Goal: Register for event/course

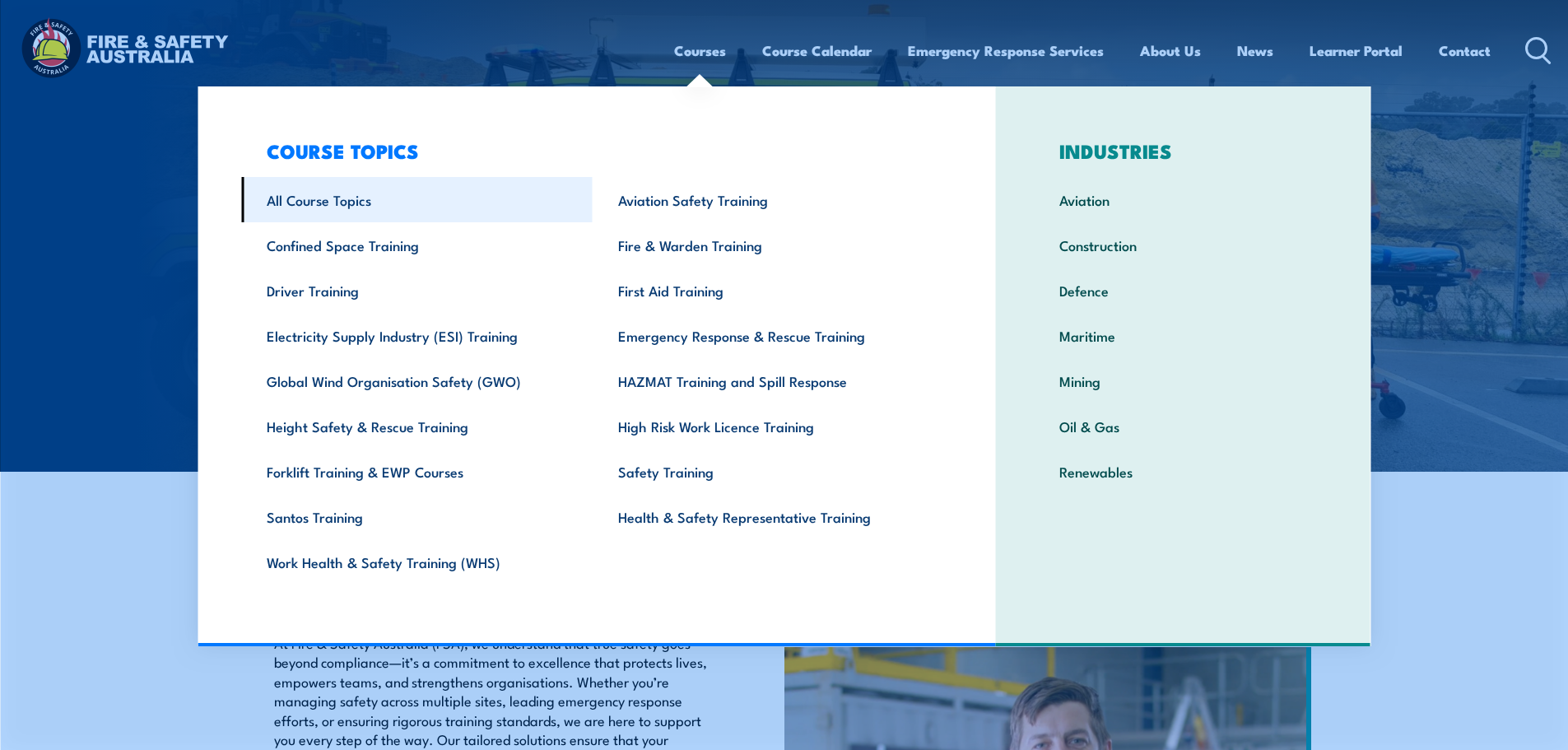
click at [300, 199] on link "All Course Topics" at bounding box center [416, 199] width 351 height 45
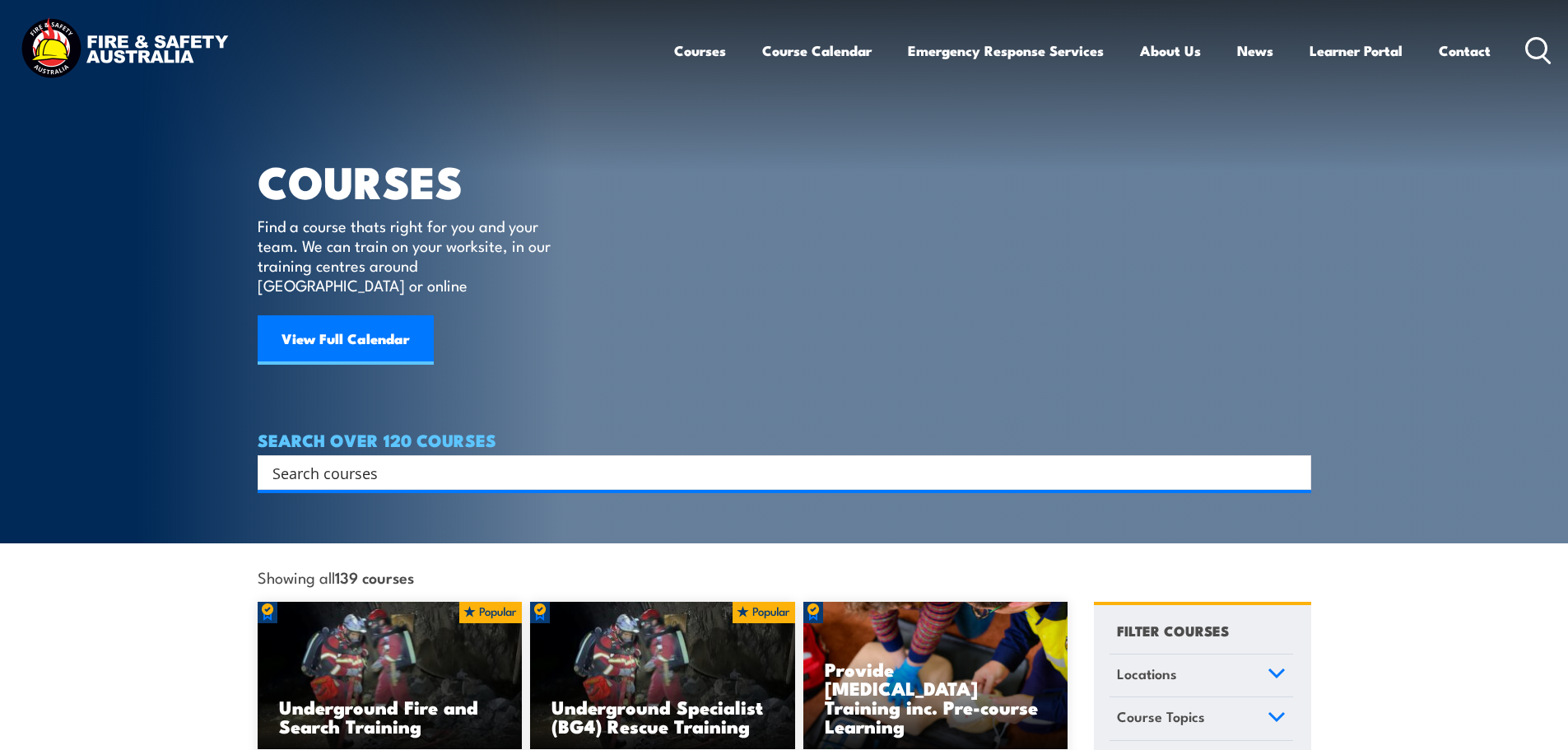
click at [292, 460] on input "Search input" at bounding box center [773, 473] width 1002 height 25
paste input "Dangerous Goods and Hazardous Substances"
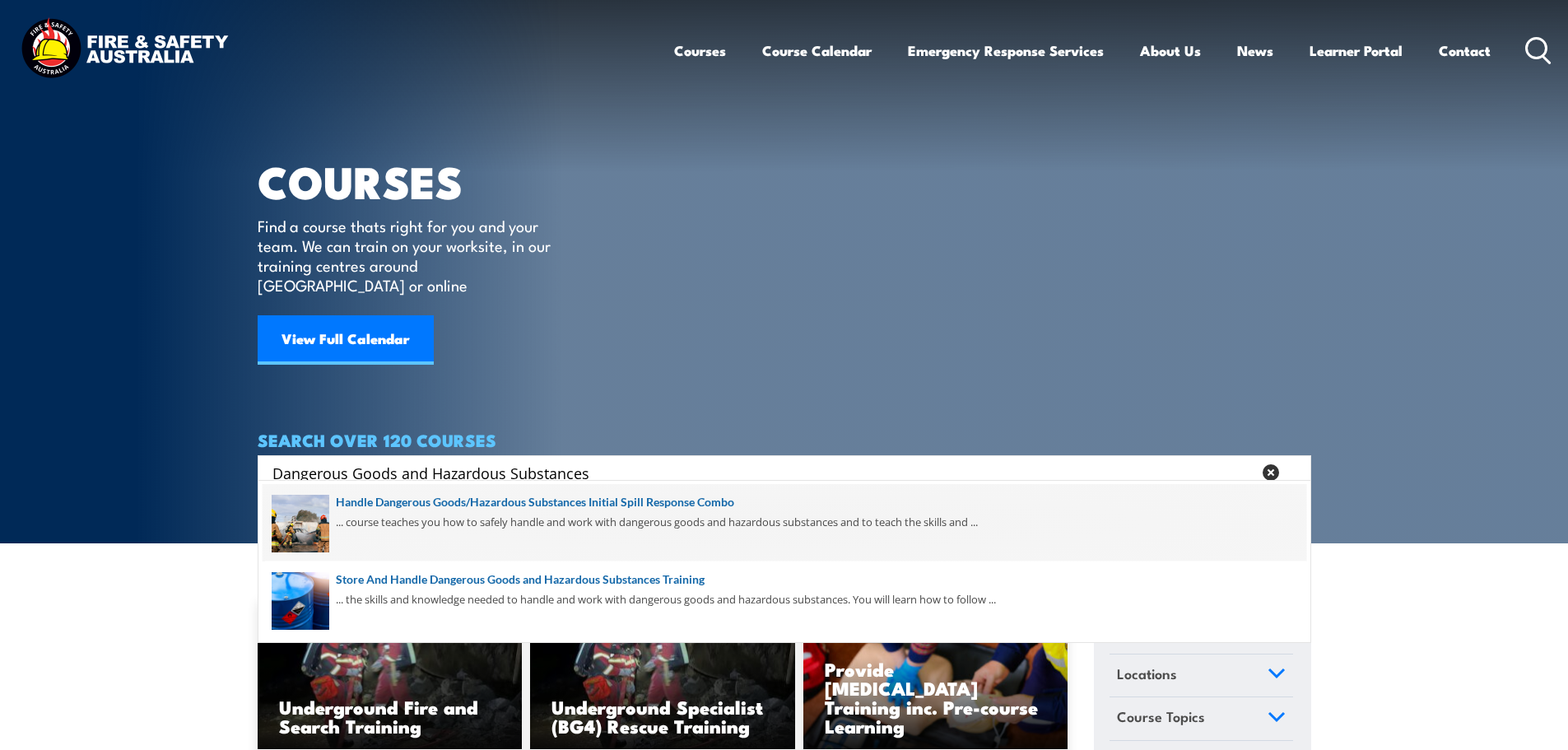
type input "Dangerous Goods and Hazardous Substances"
click at [688, 502] on span at bounding box center [784, 522] width 1043 height 77
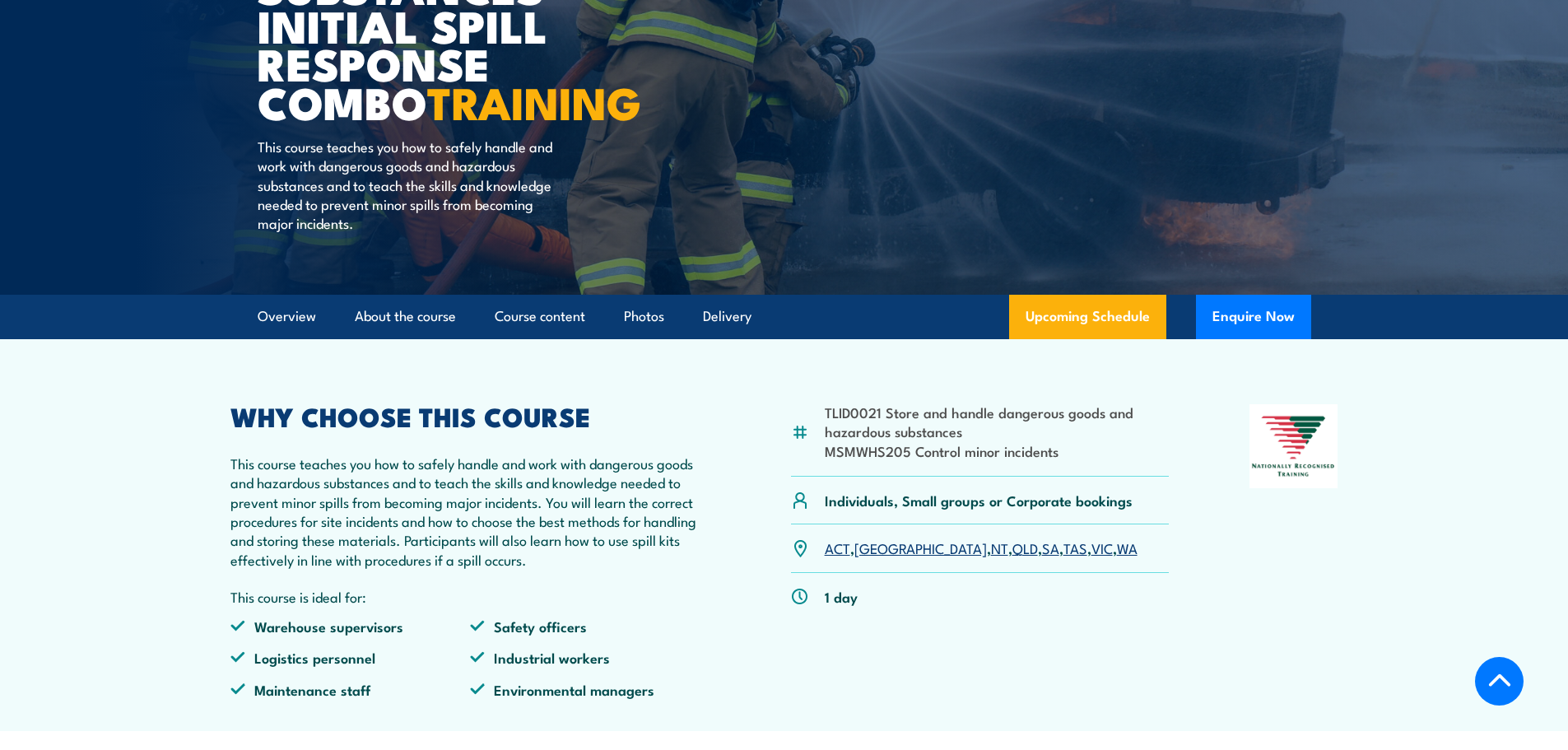
scroll to position [411, 0]
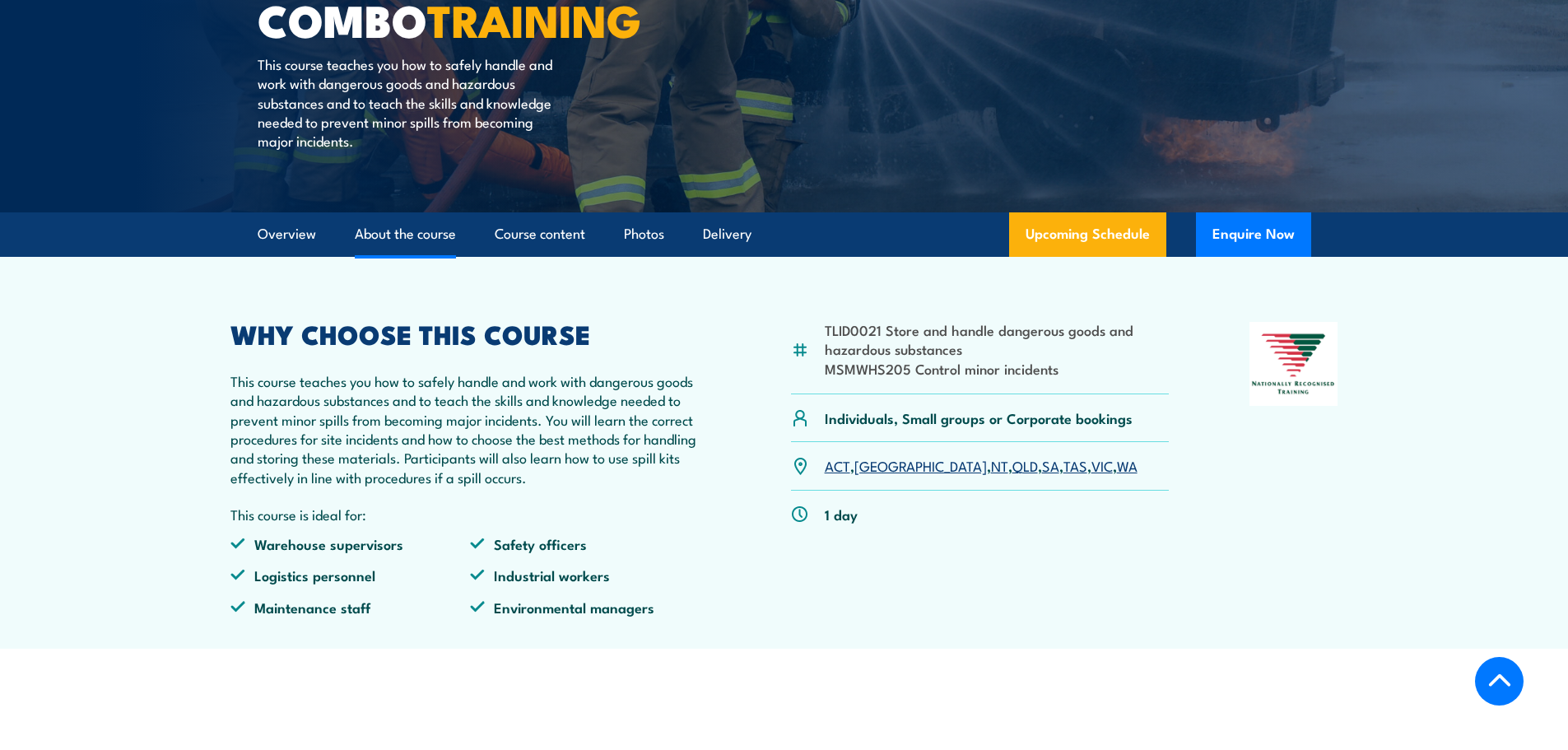
click at [407, 237] on link "About the course" at bounding box center [405, 234] width 101 height 44
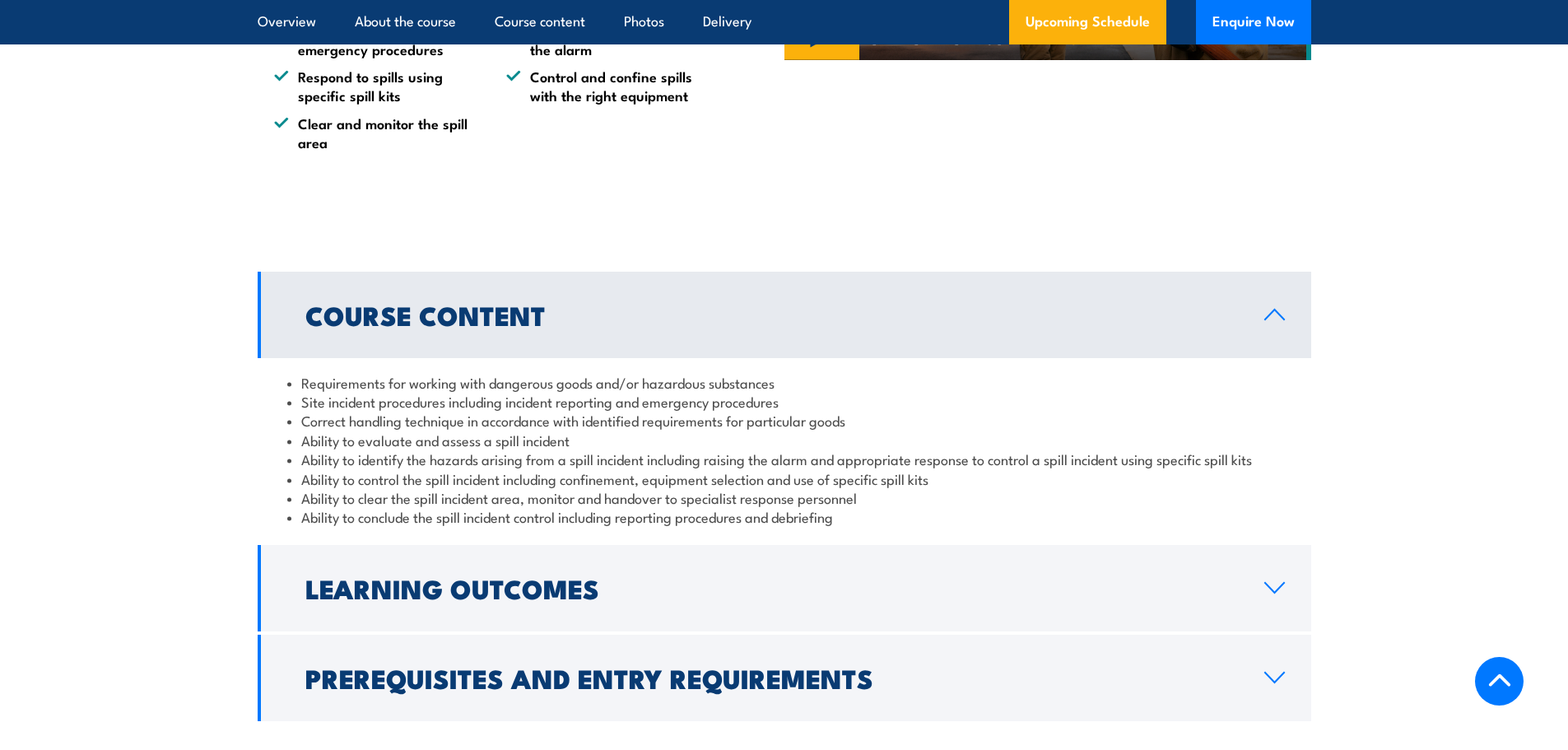
scroll to position [1567, 0]
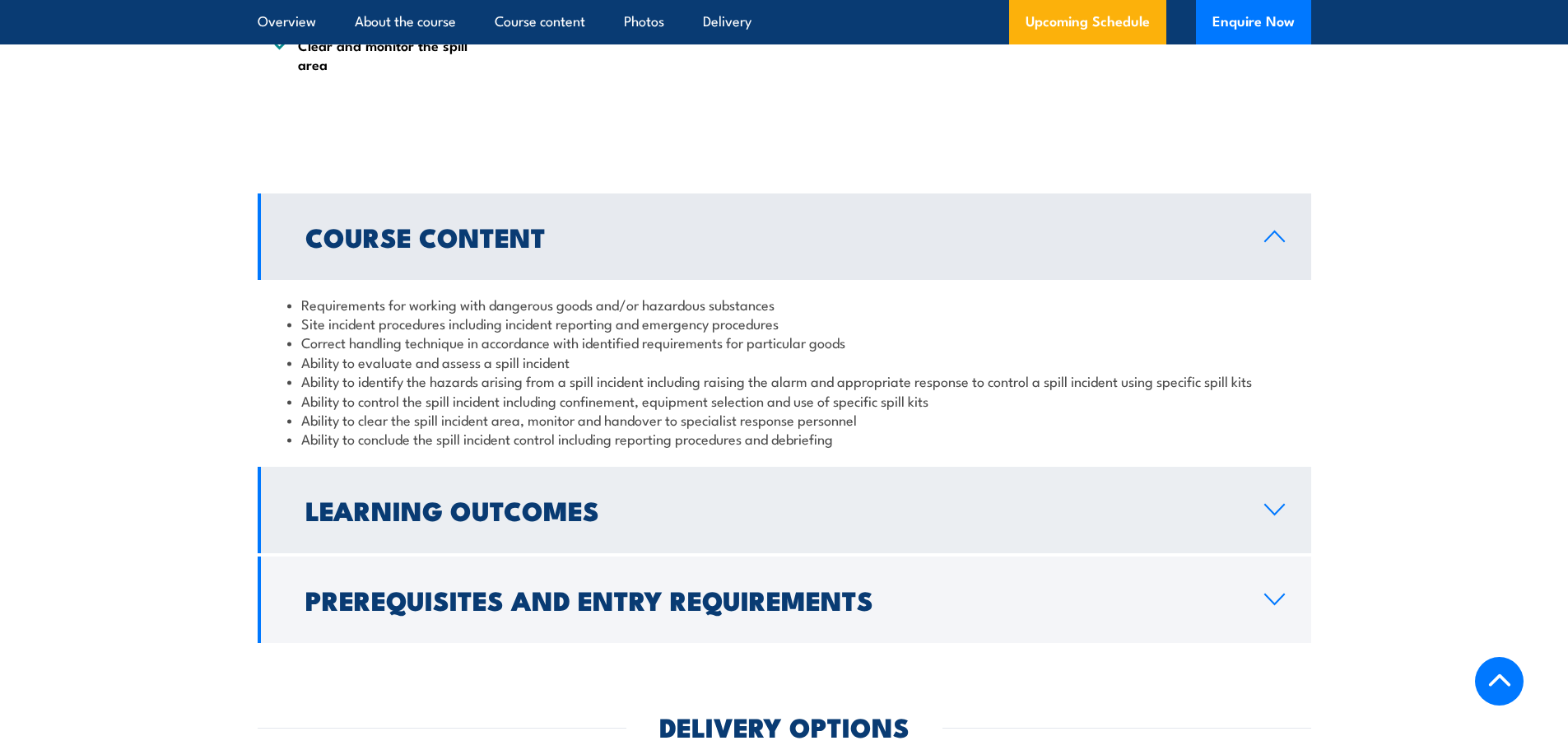
click at [1273, 506] on icon at bounding box center [1274, 509] width 22 height 13
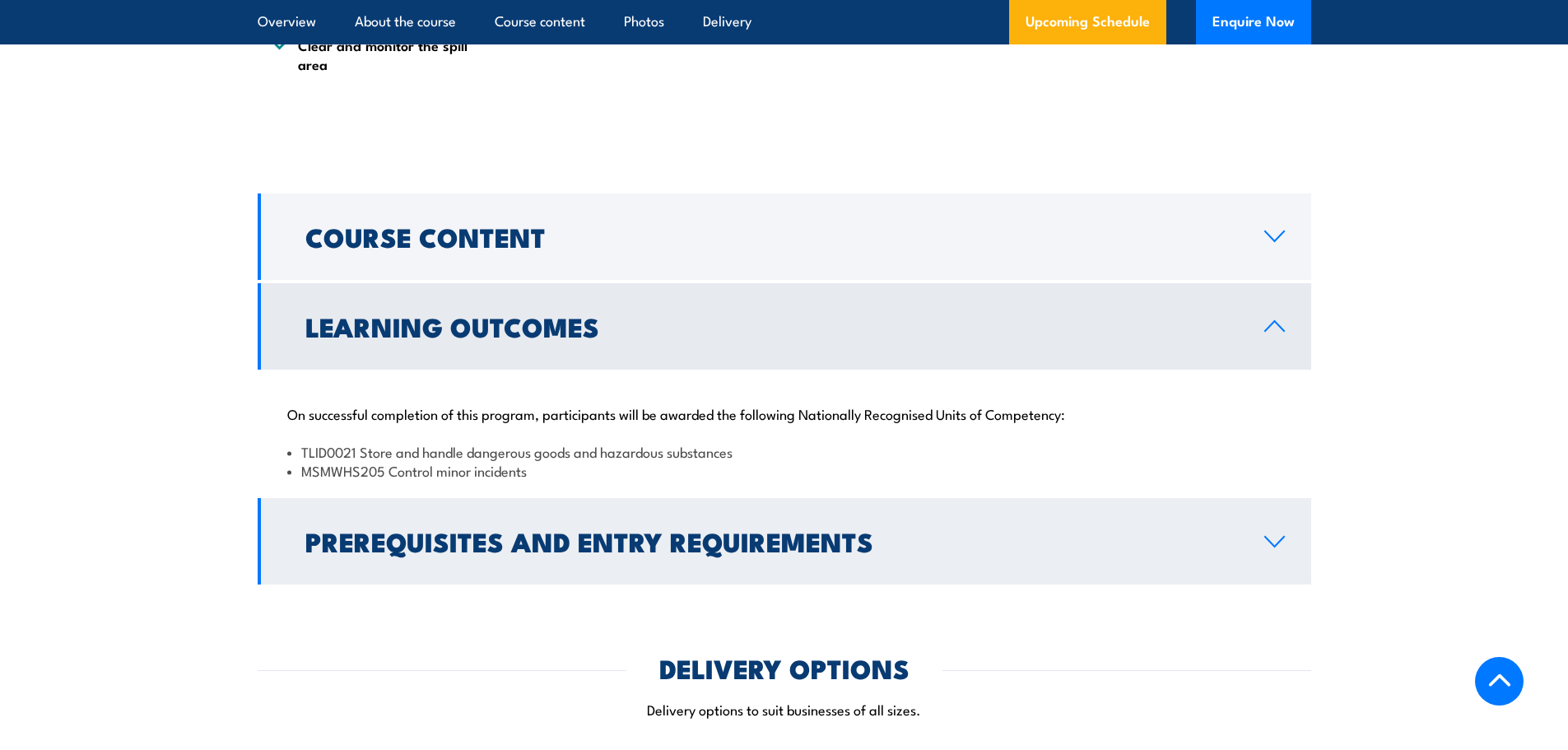
click at [1277, 543] on icon at bounding box center [1274, 542] width 19 height 10
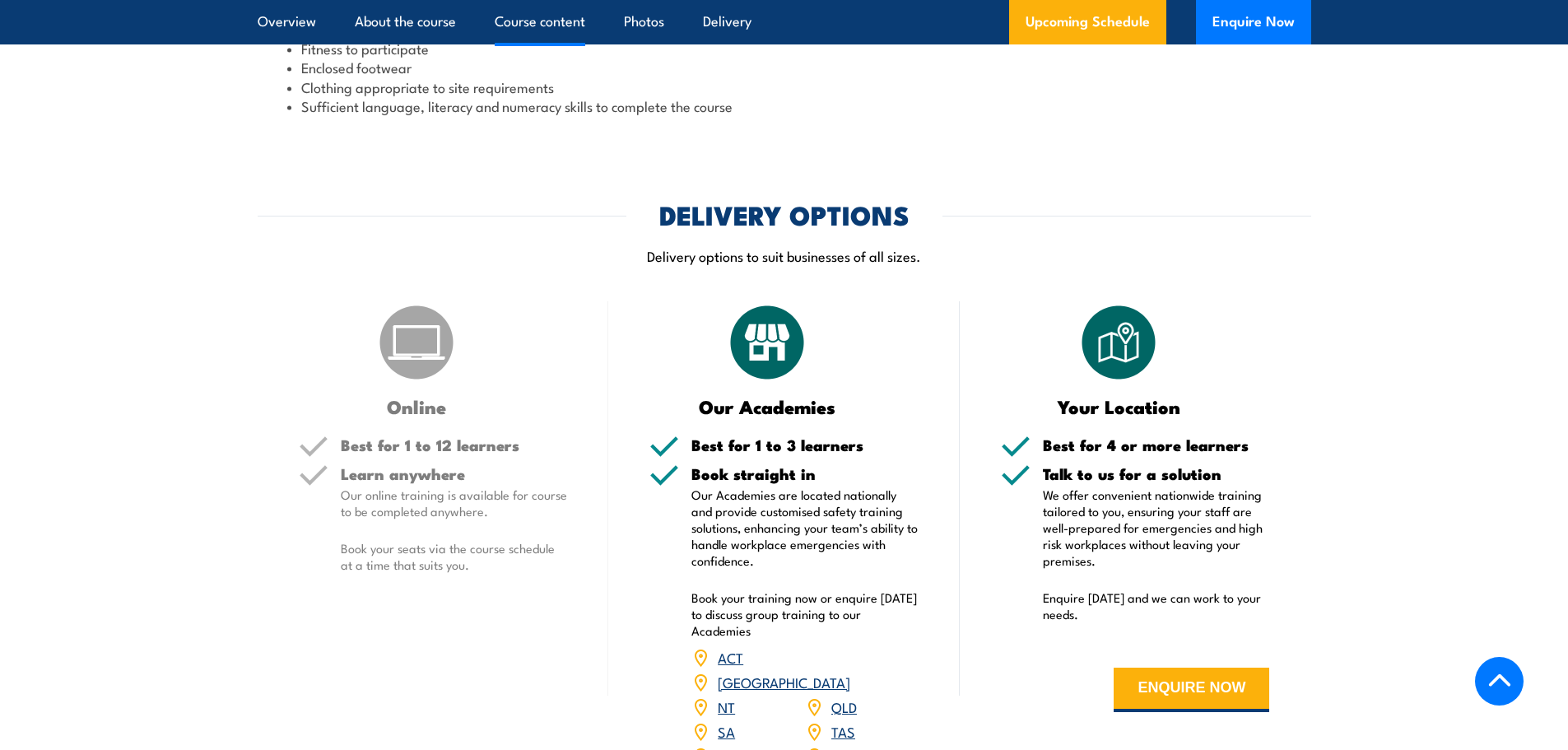
scroll to position [2143, 0]
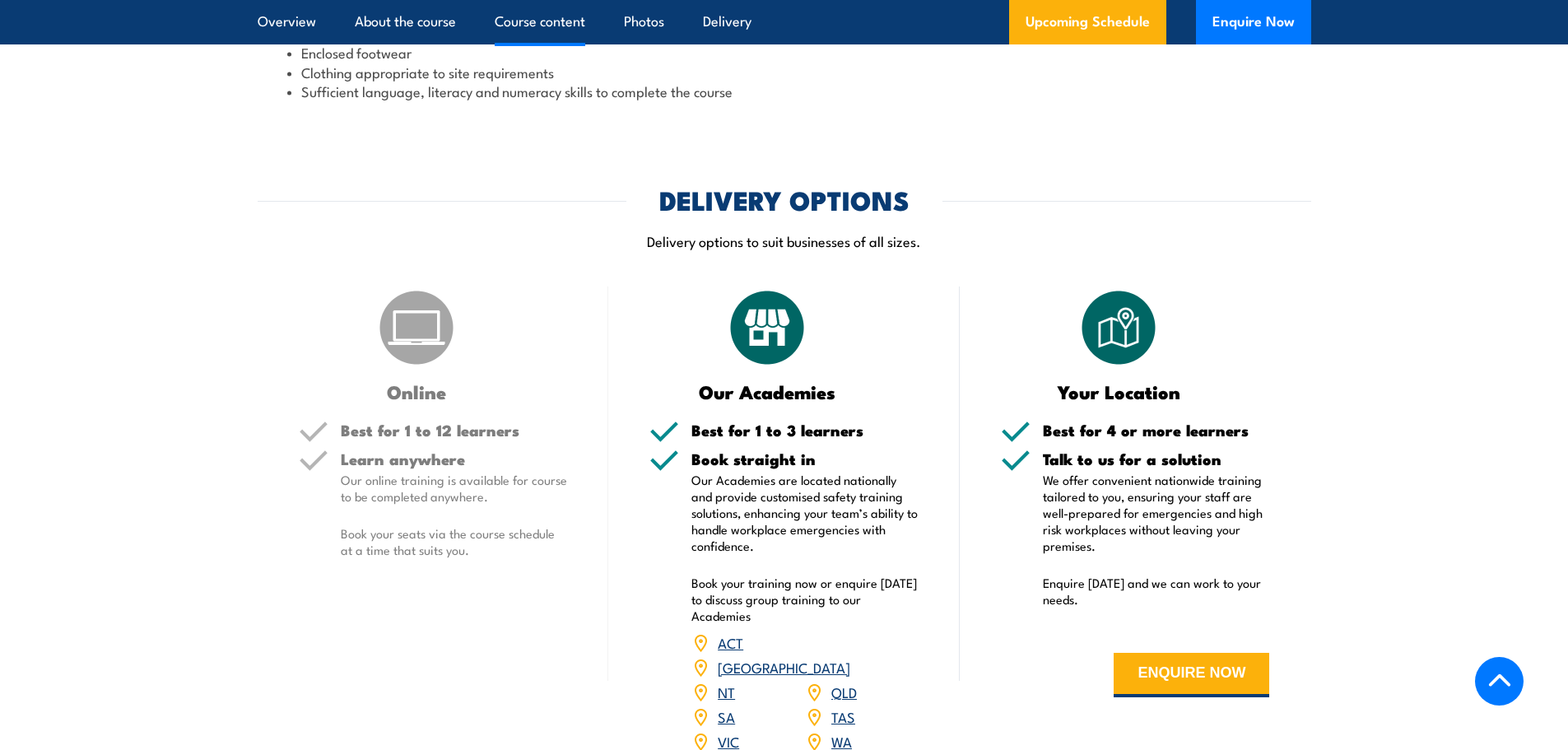
click at [463, 488] on p "Our online training is available for course to be completed anywhere." at bounding box center [453, 488] width 227 height 33
click at [527, 488] on p "Our online training is available for course to be completed anywhere." at bounding box center [453, 488] width 227 height 33
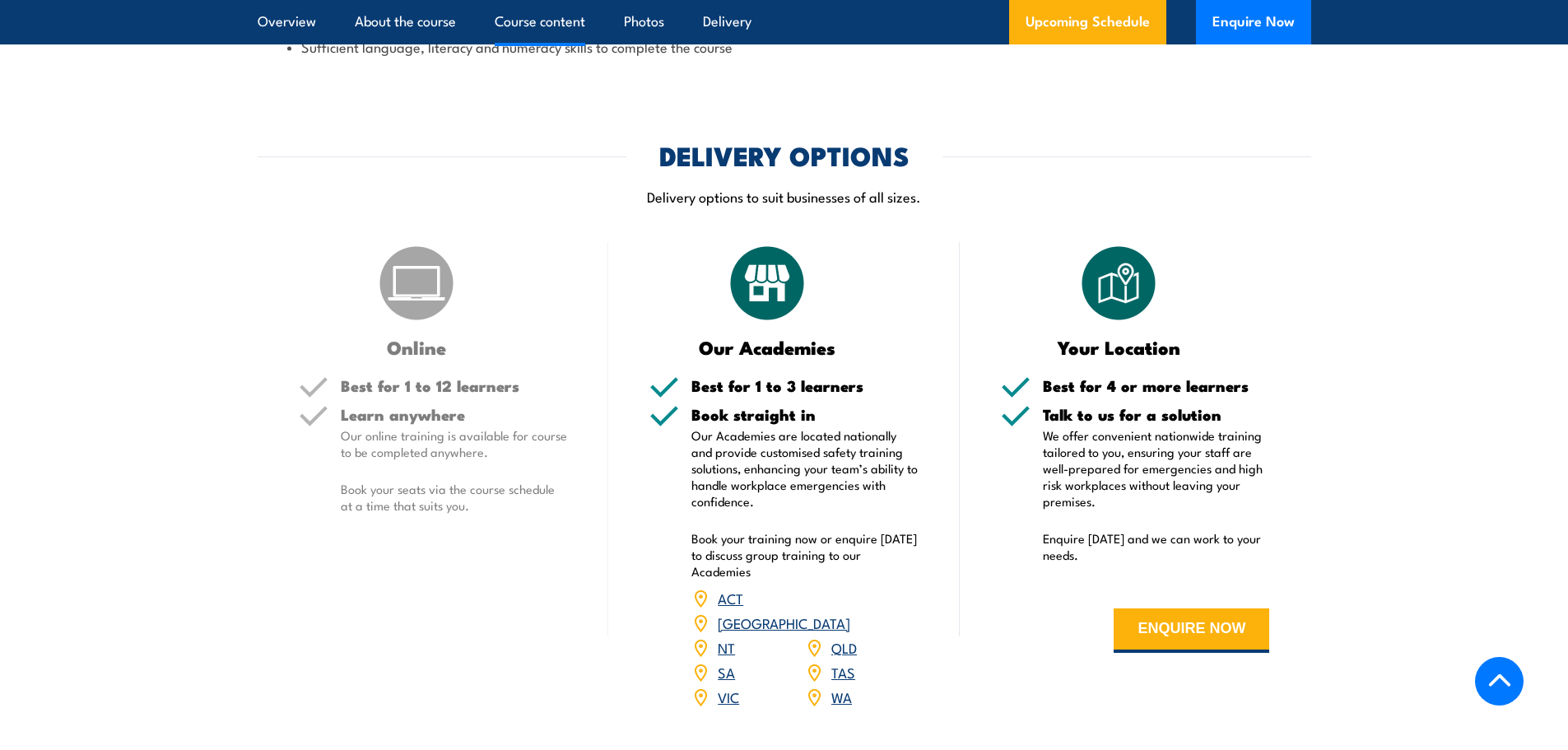
scroll to position [2307, 0]
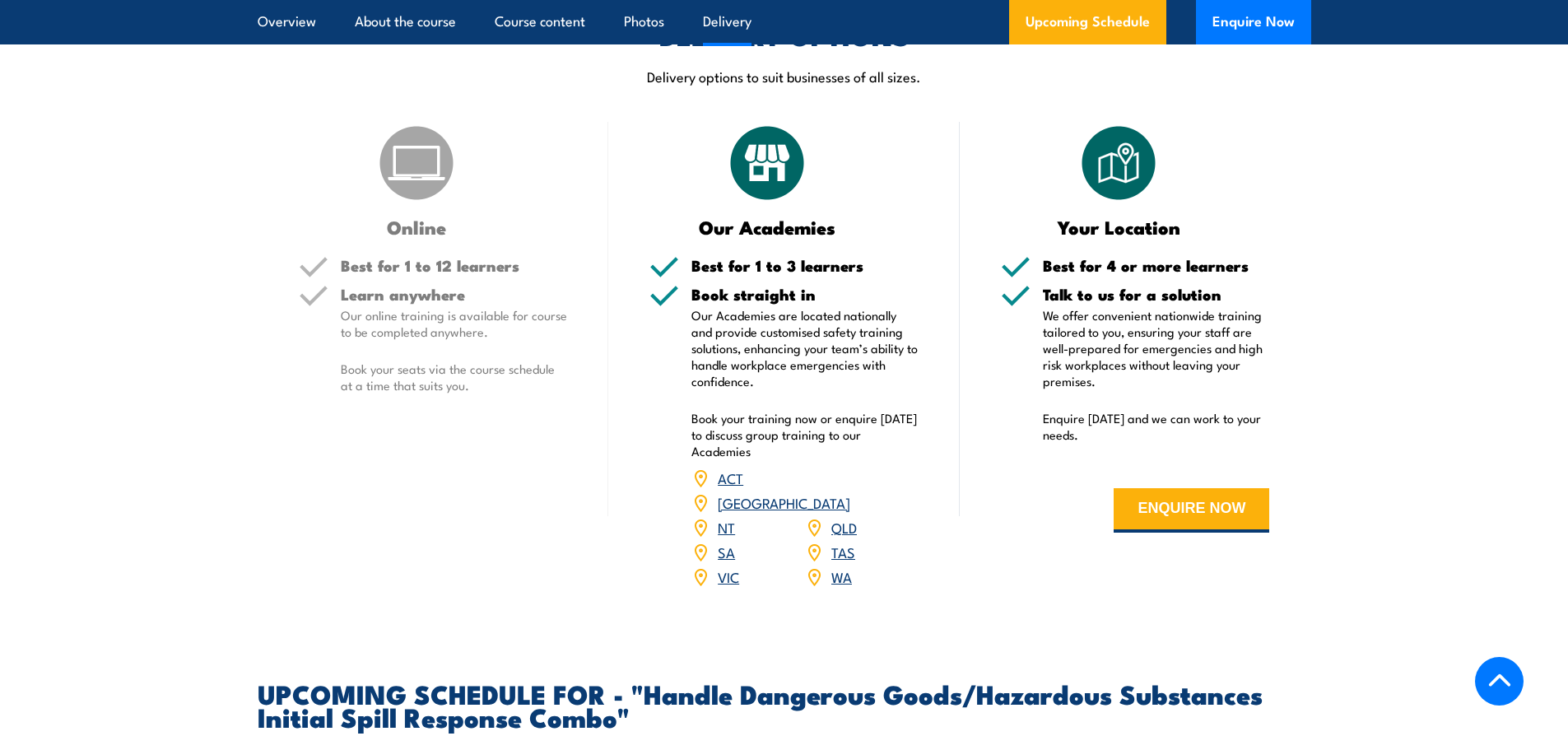
click at [844, 493] on link "NSW" at bounding box center [784, 502] width 133 height 20
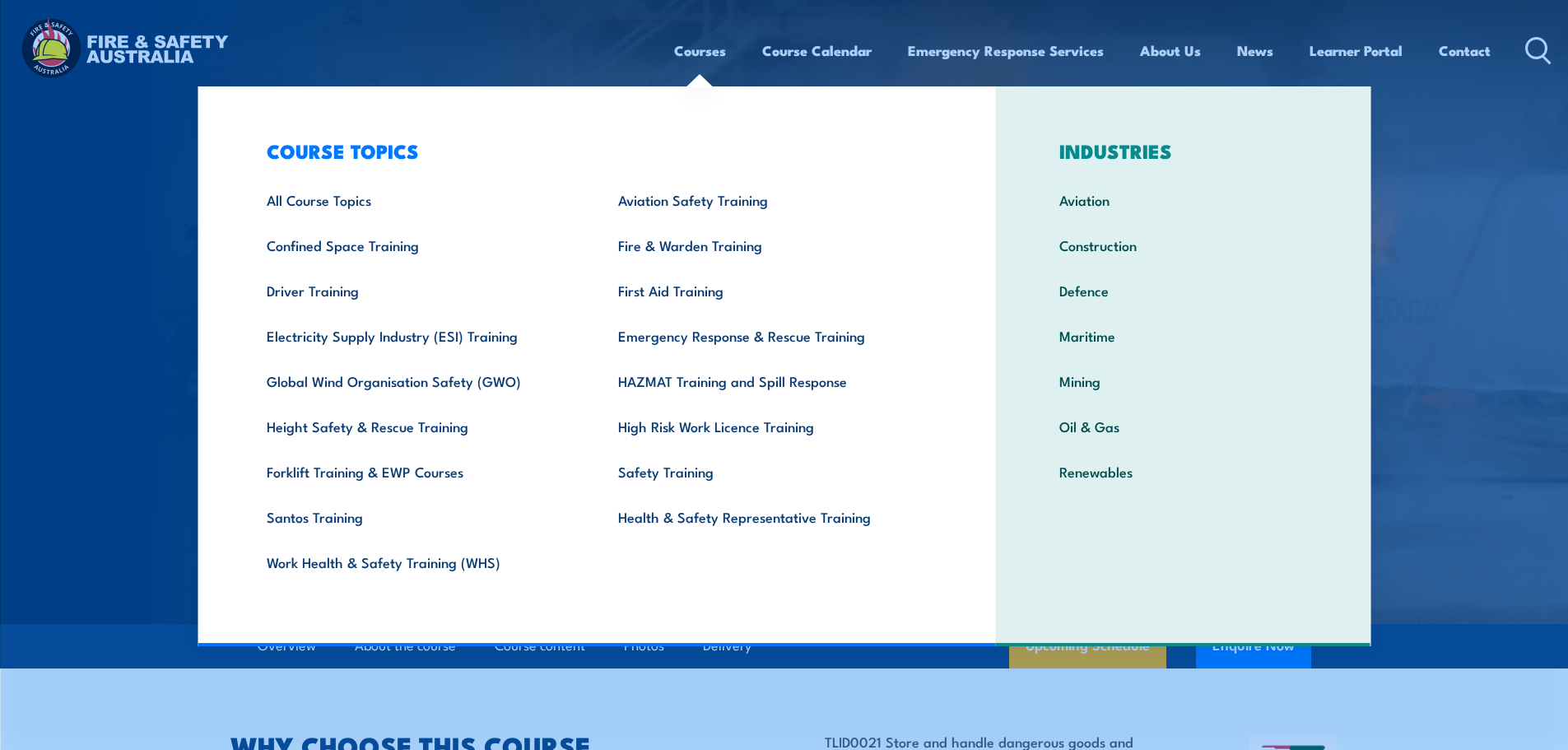
click at [697, 47] on link "Courses" at bounding box center [700, 51] width 51 height 44
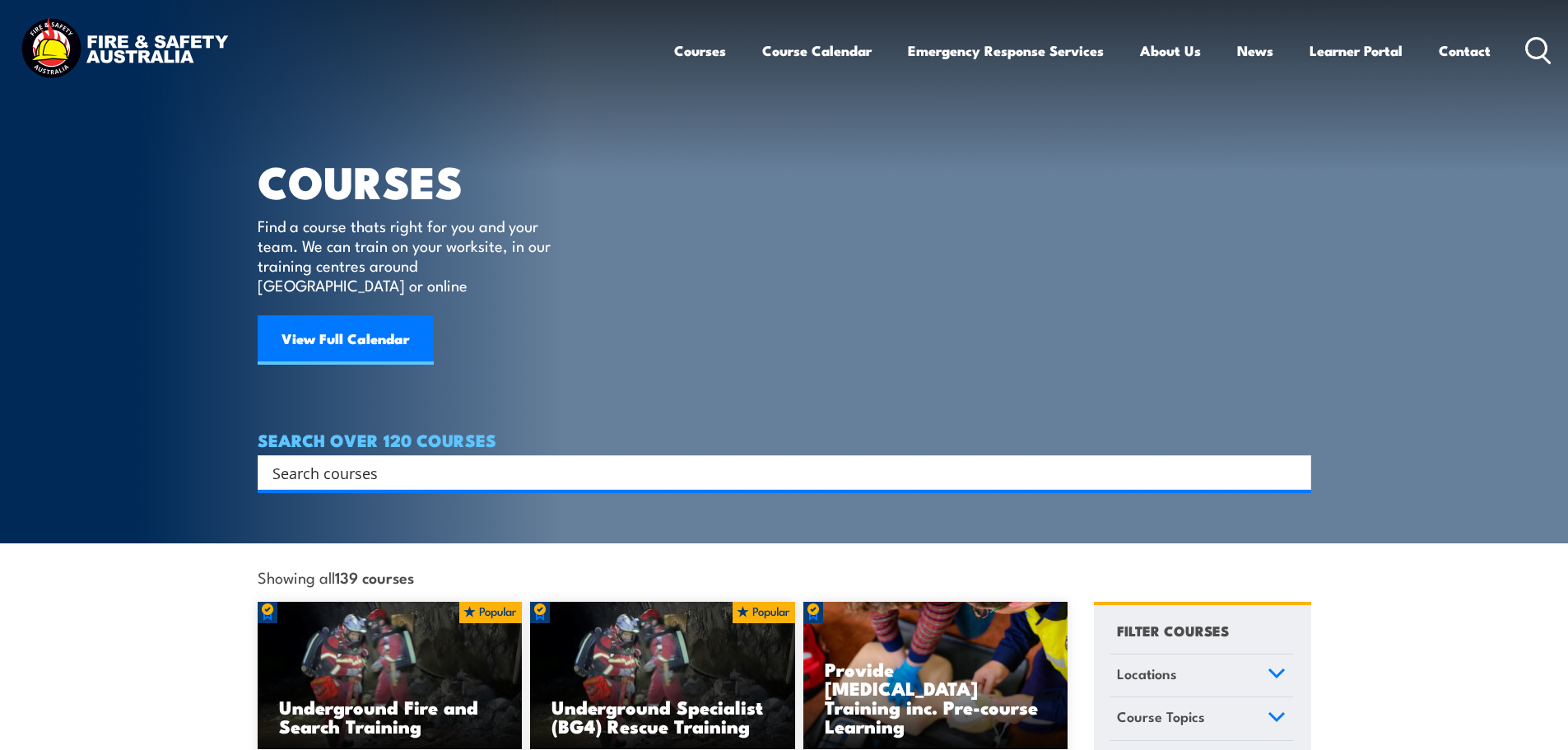
click at [292, 460] on input "Search input" at bounding box center [773, 473] width 1002 height 25
paste input "Dangerous Goods and Hazardous Substances"
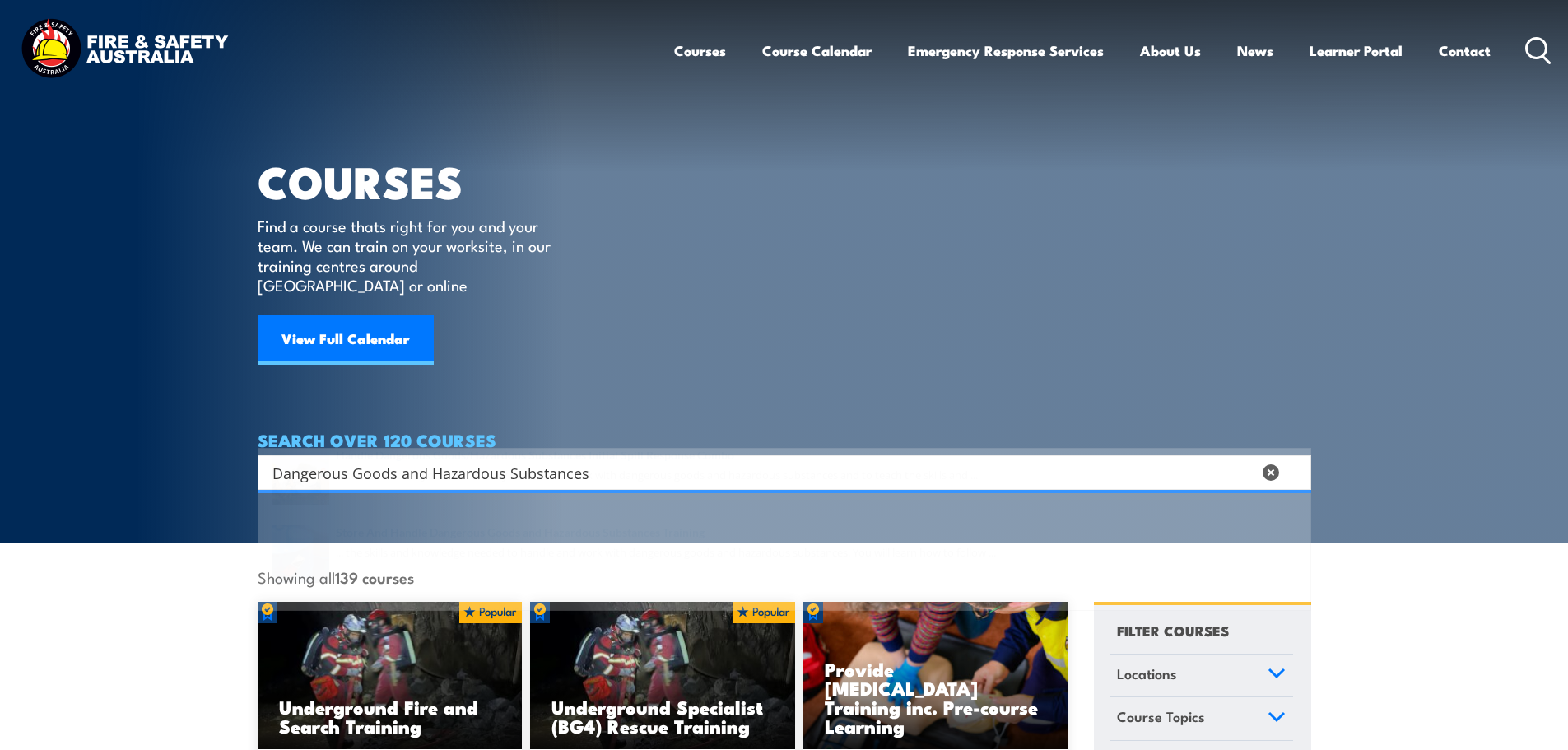
type input "Dangerous Goods and Hazardous Substances"
click at [637, 581] on span at bounding box center [784, 600] width 1043 height 77
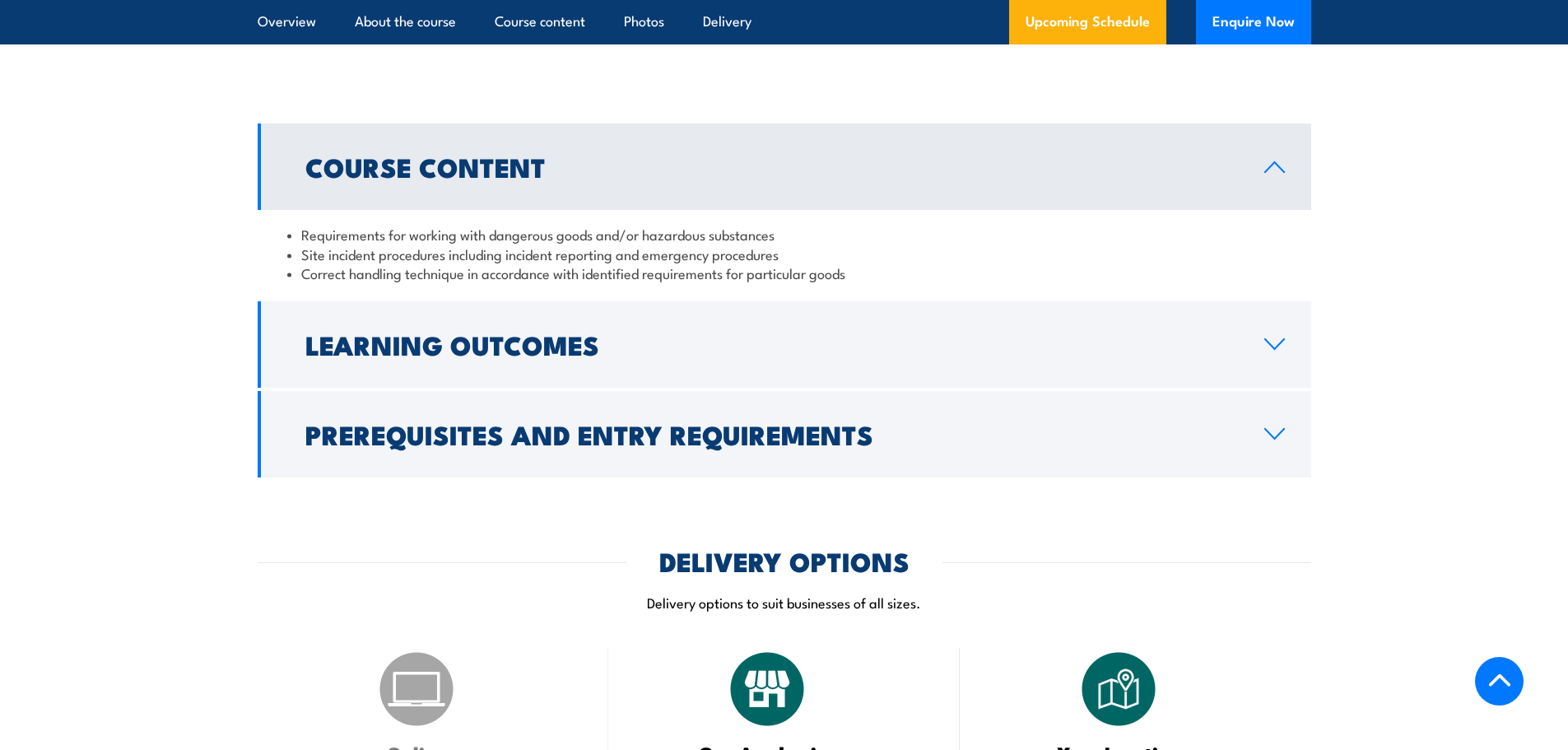
scroll to position [1399, 0]
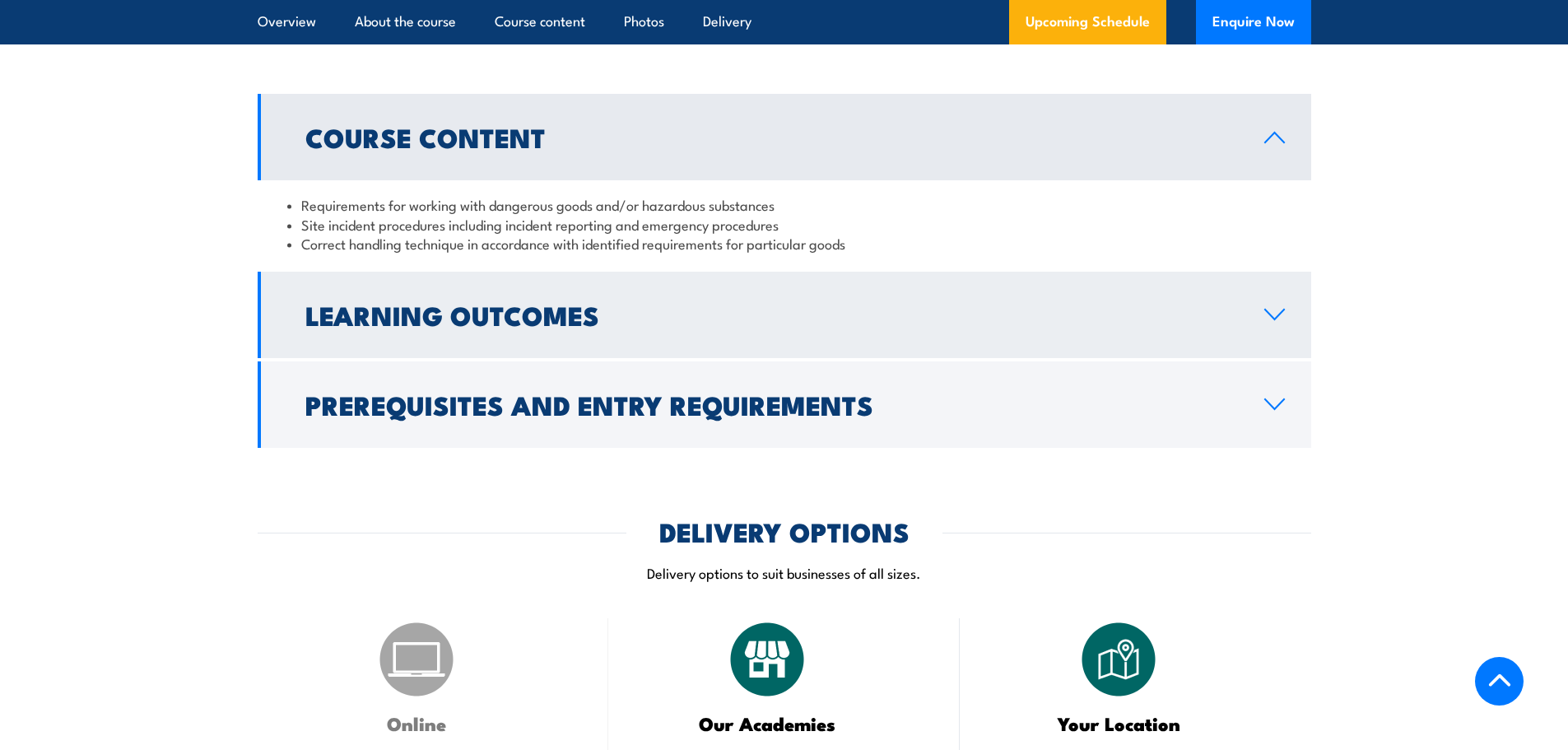
click at [1272, 319] on icon at bounding box center [1274, 315] width 19 height 10
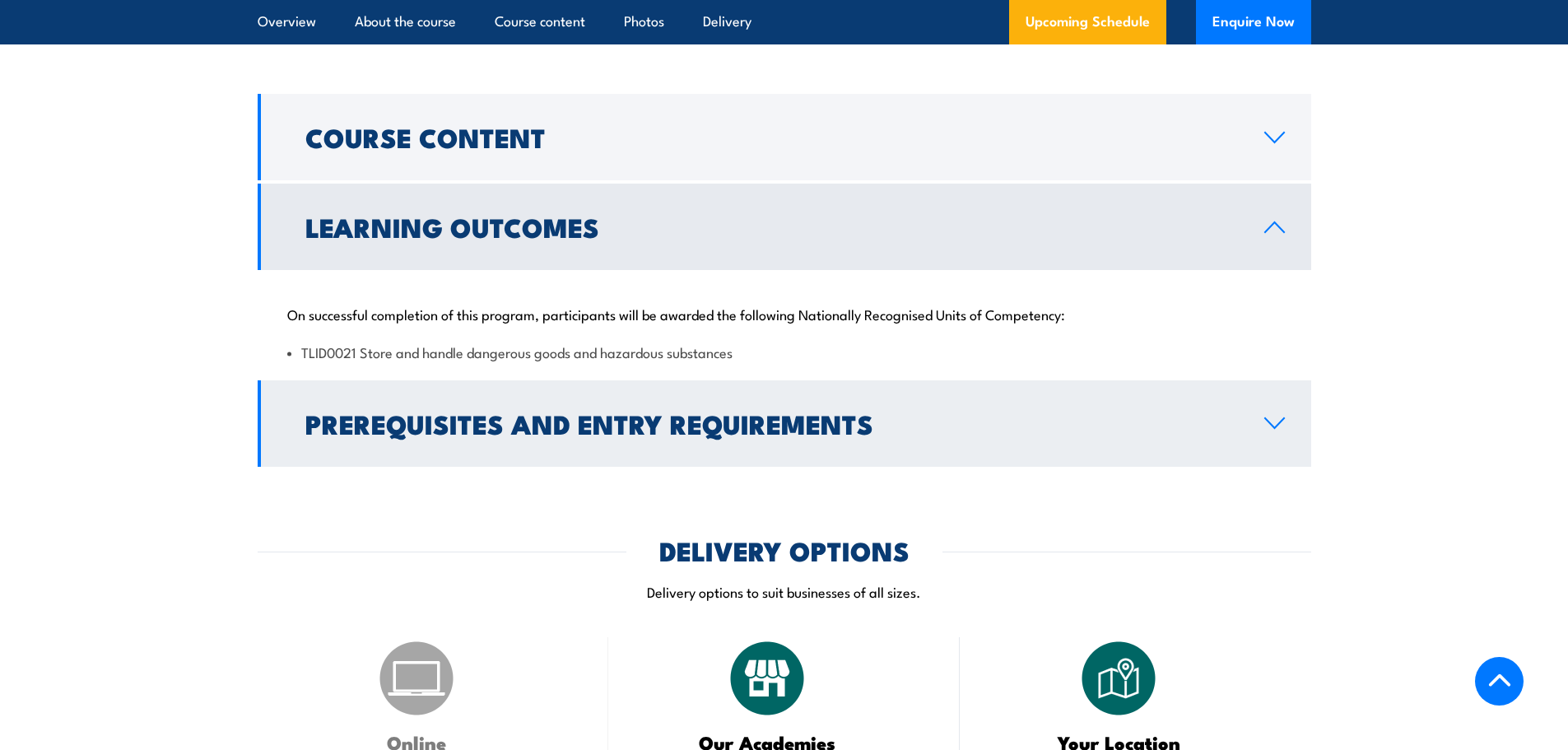
click at [1278, 429] on icon at bounding box center [1274, 423] width 22 height 13
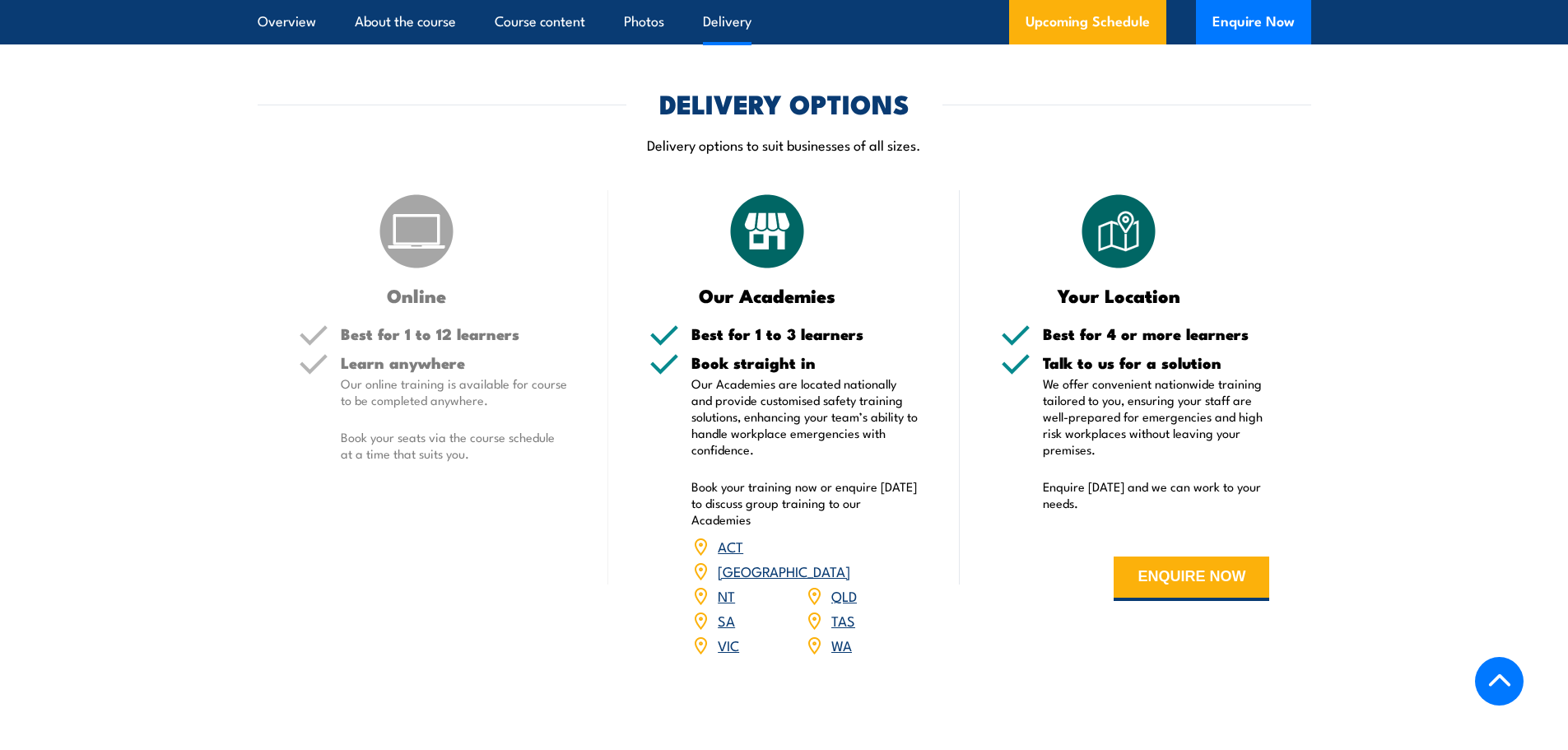
scroll to position [2057, 0]
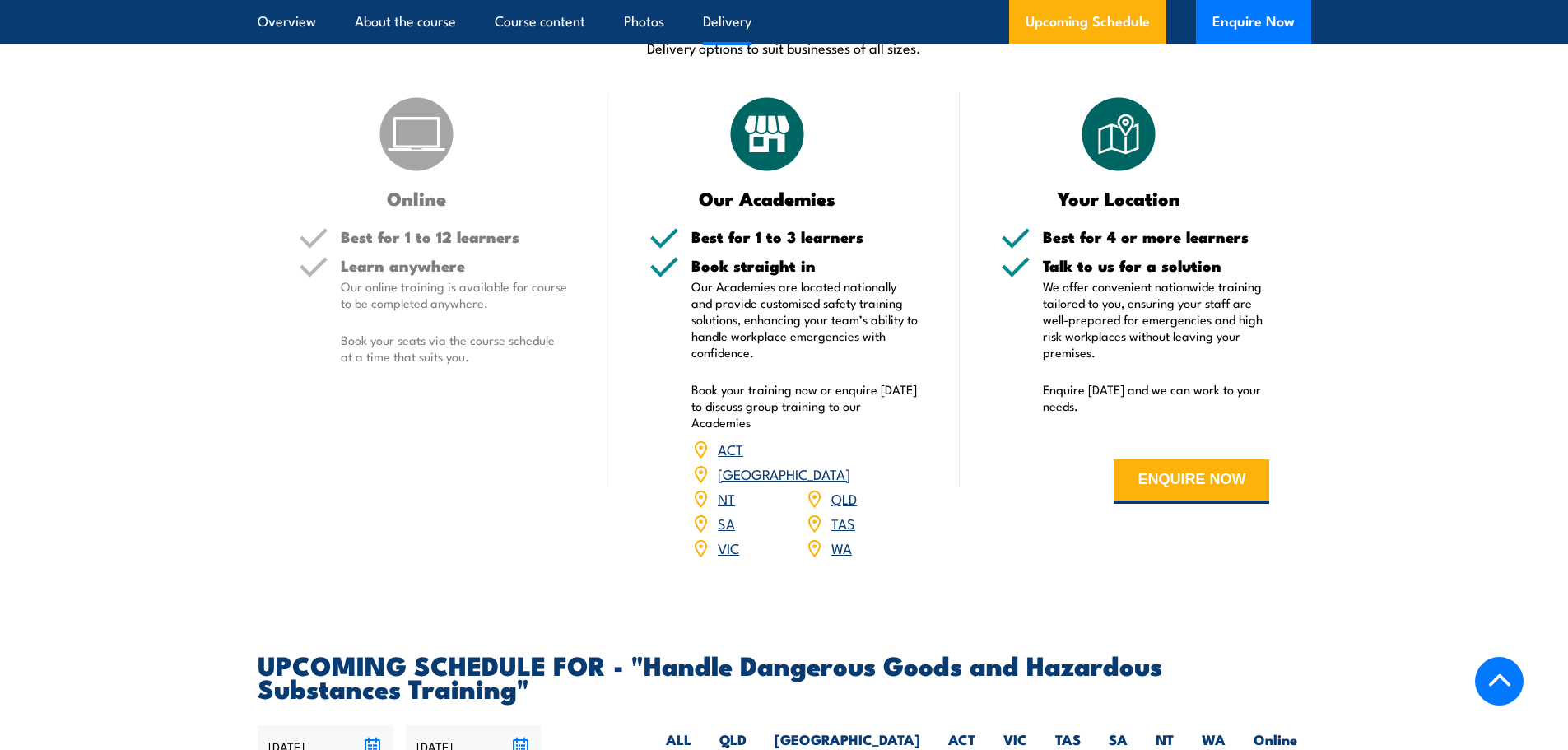
click at [850, 483] on link "NSW" at bounding box center [784, 473] width 133 height 20
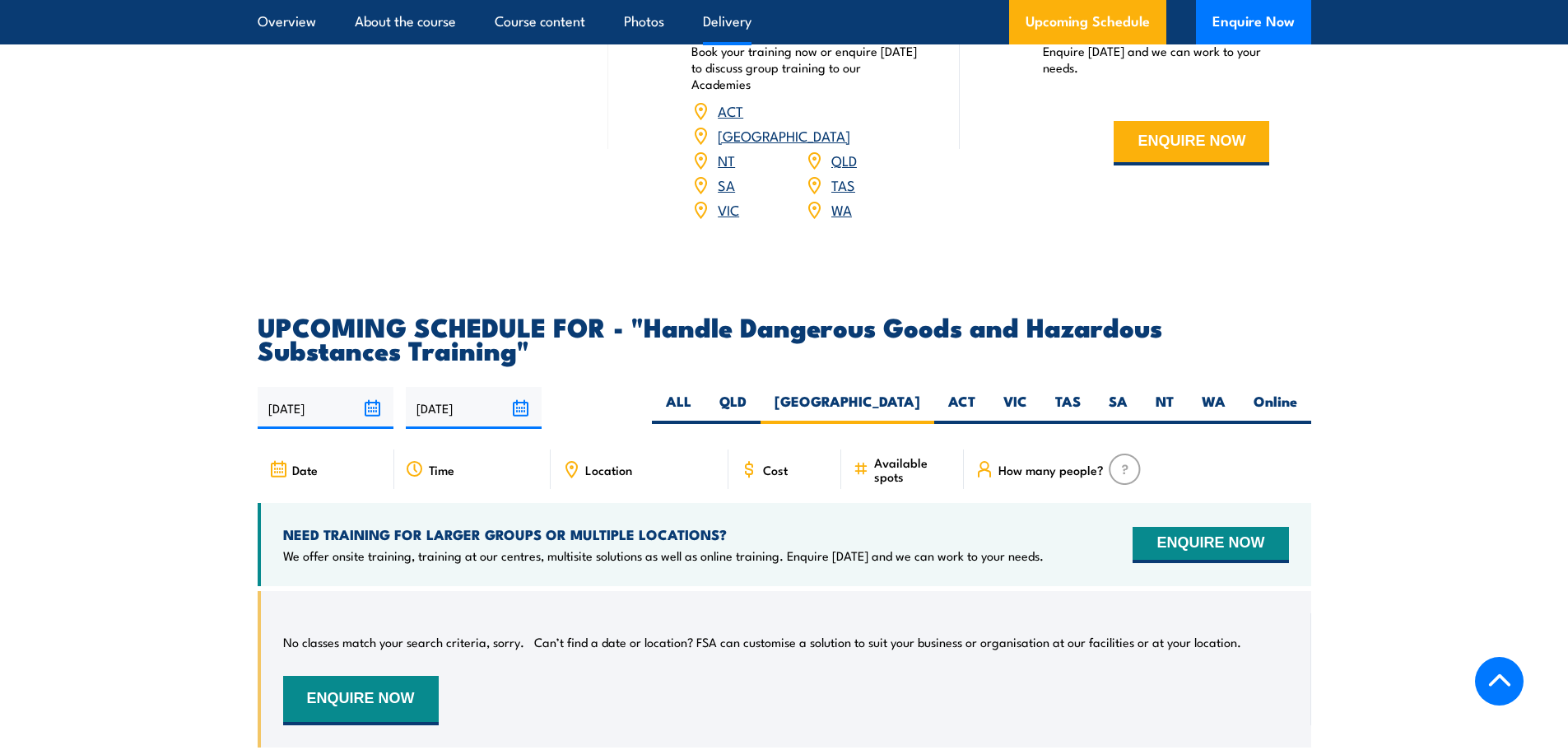
scroll to position [2262, 0]
click at [968, 417] on label "ACT" at bounding box center [962, 409] width 55 height 32
click at [975, 404] on input "ACT" at bounding box center [980, 398] width 11 height 11
radio input "true"
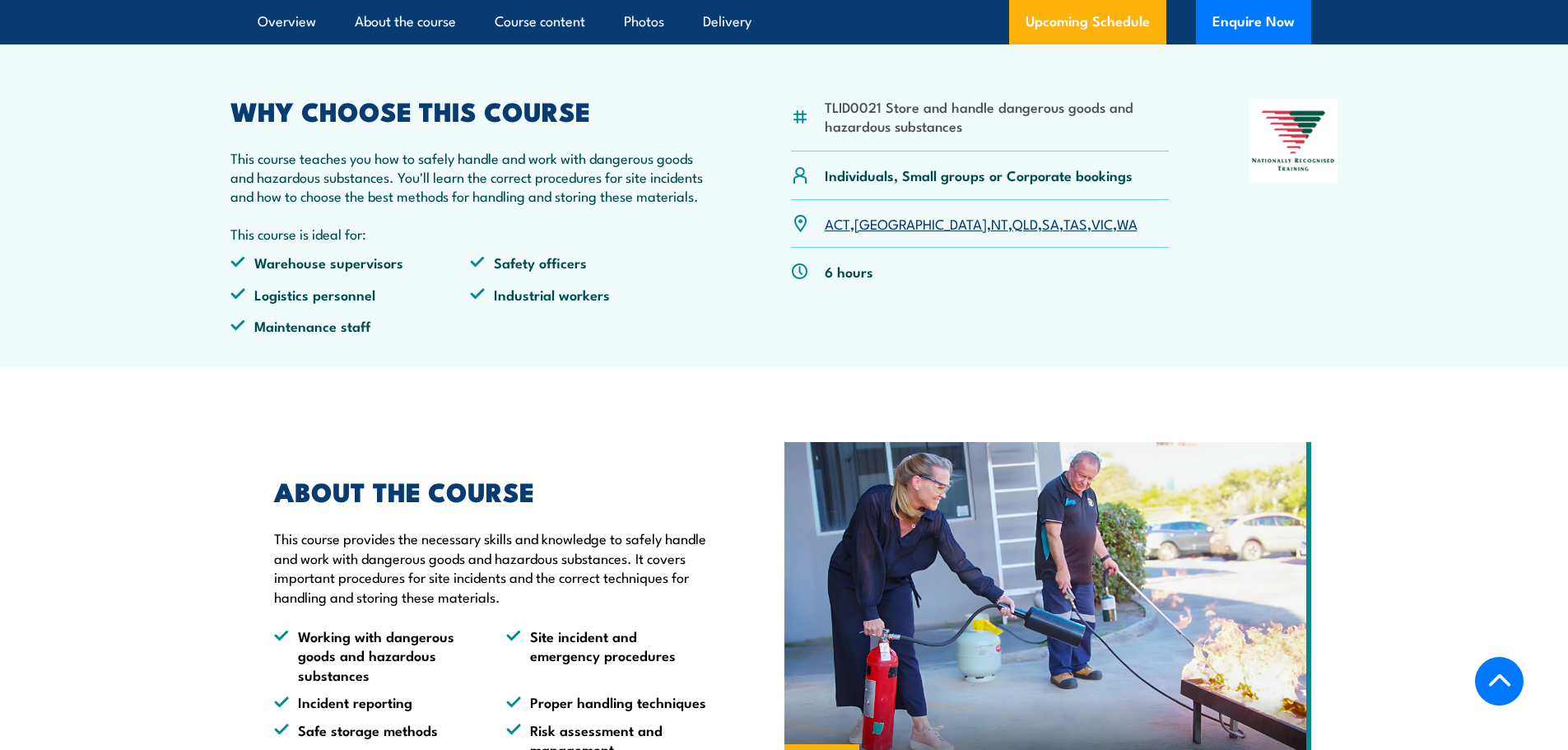
scroll to position [533, 0]
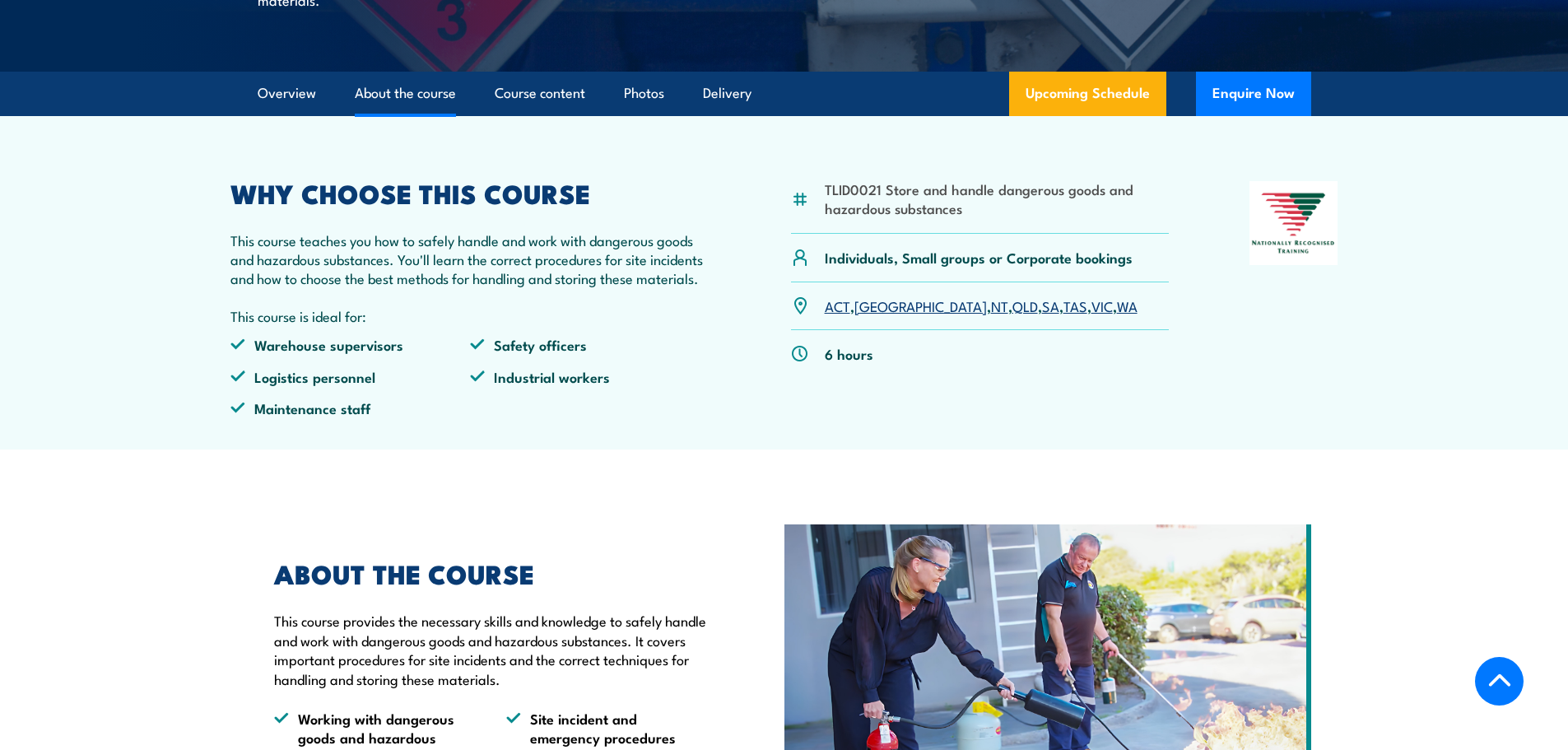
click at [429, 115] on link "About the course" at bounding box center [405, 93] width 101 height 44
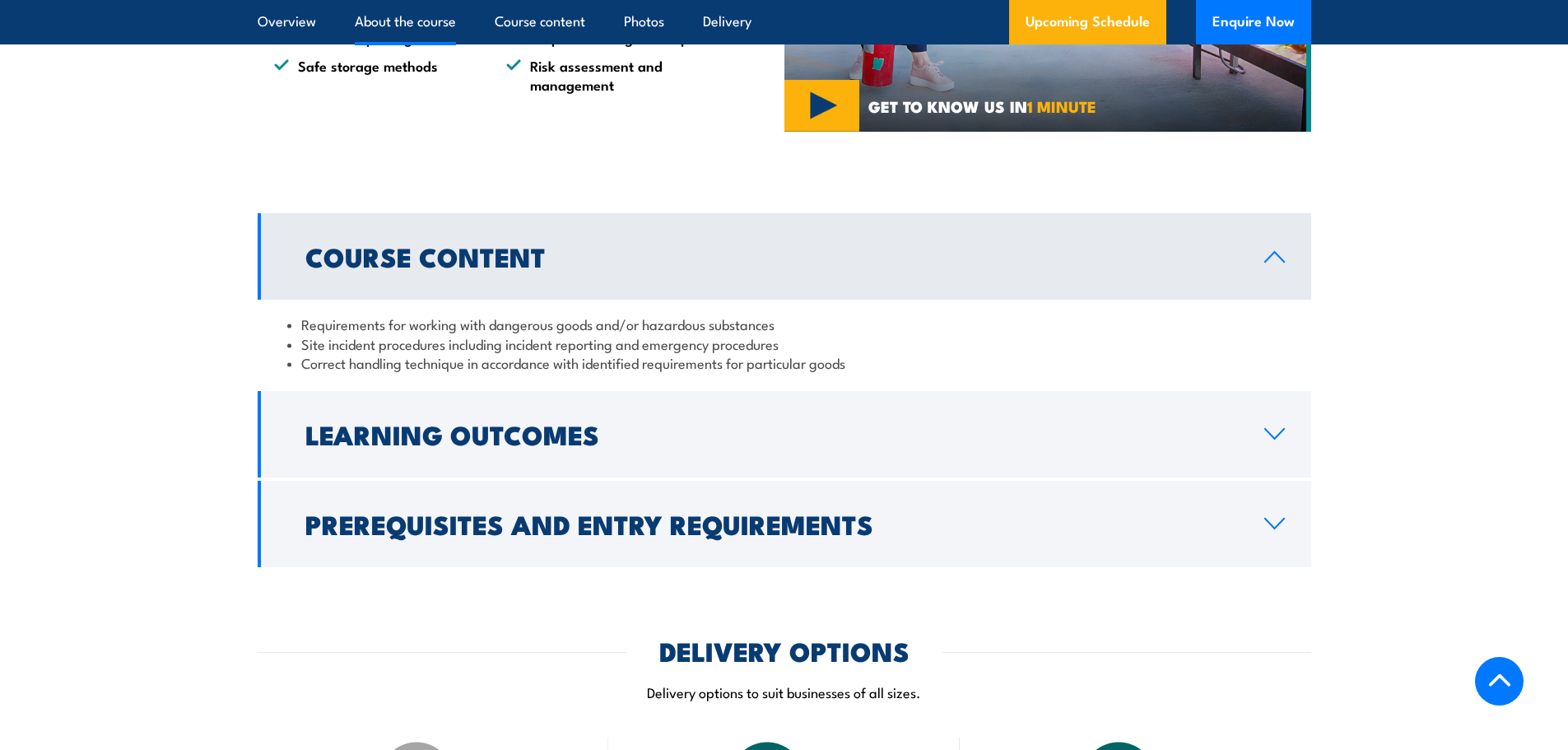
scroll to position [1282, 0]
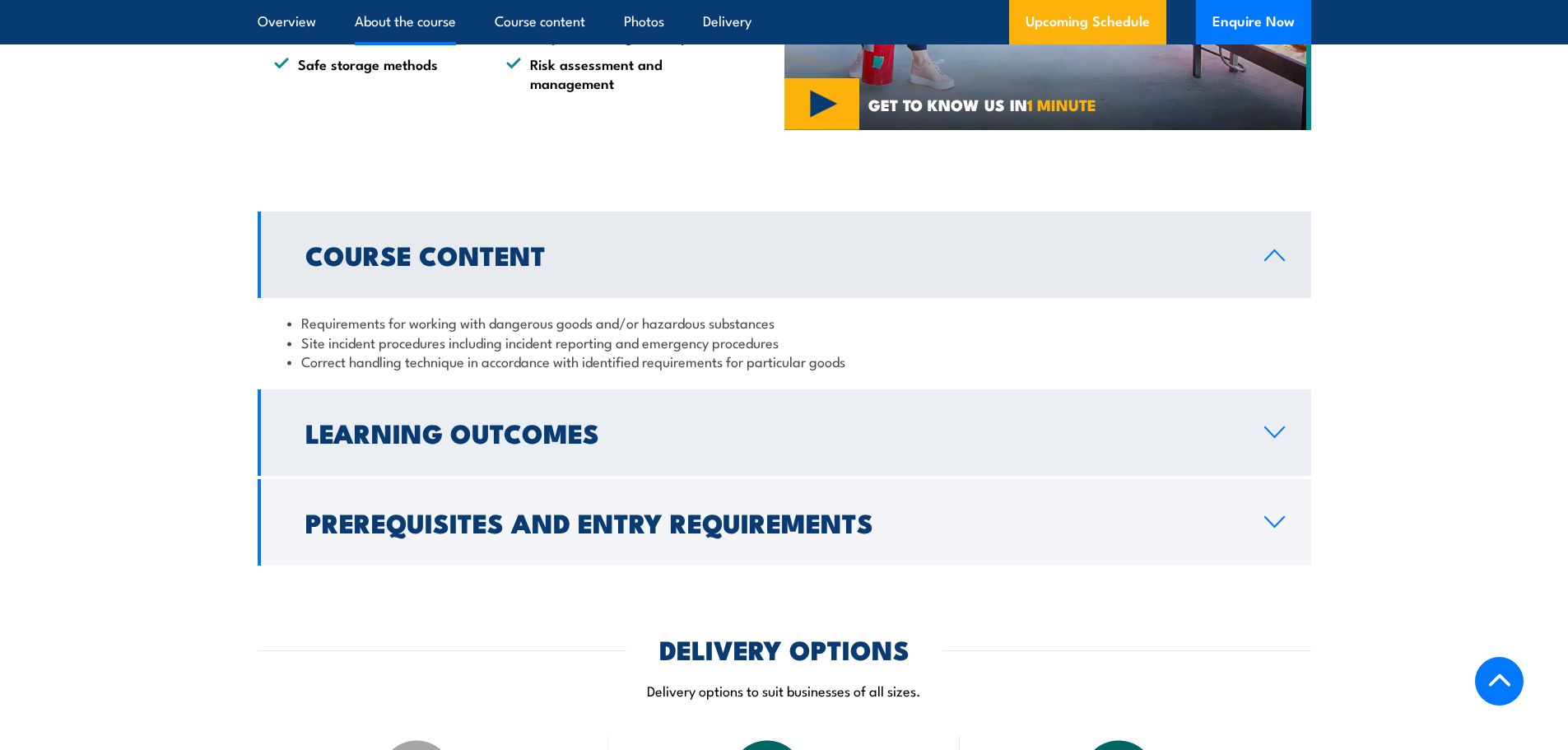
click at [1272, 439] on icon at bounding box center [1274, 432] width 22 height 13
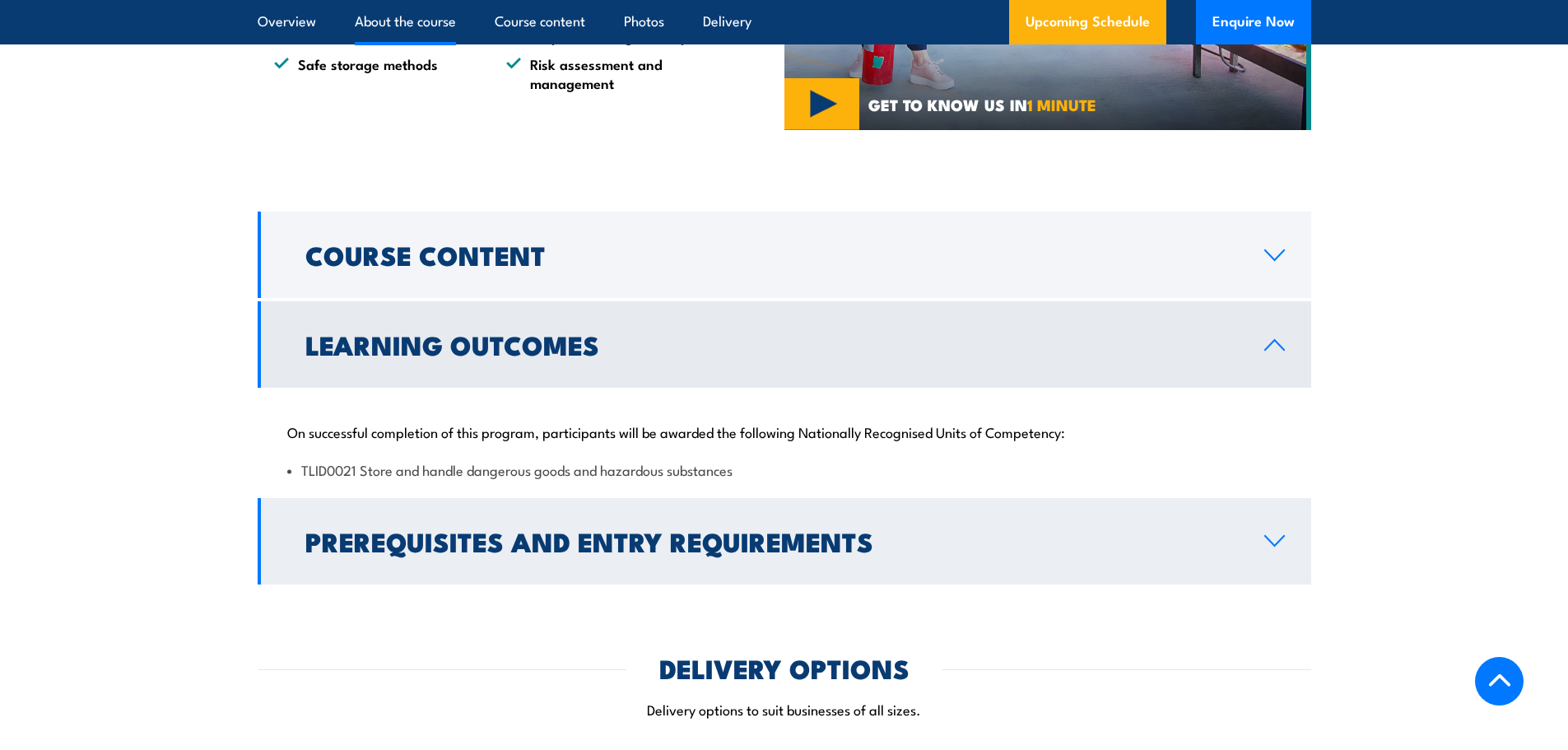
click at [1273, 547] on icon at bounding box center [1274, 541] width 22 height 13
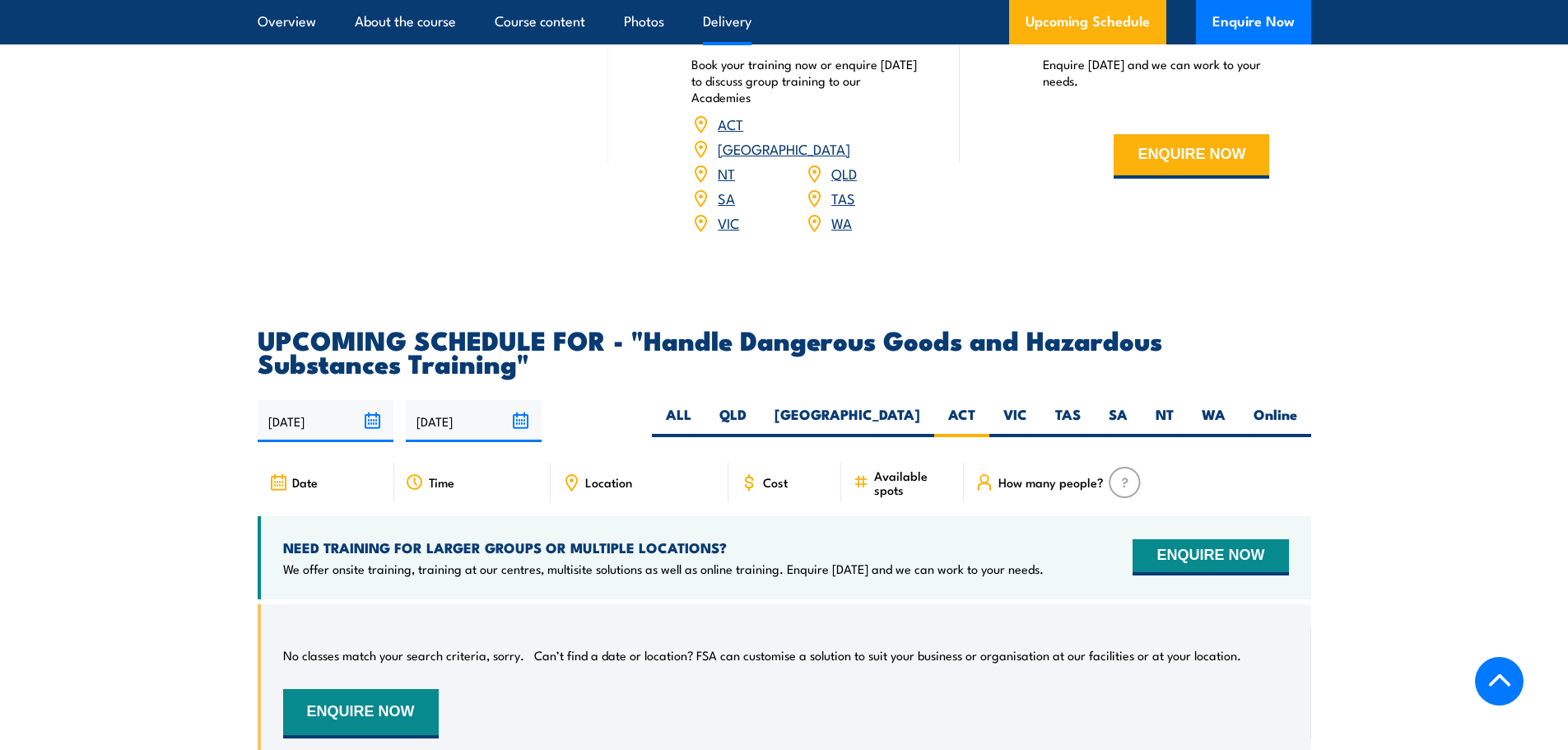
scroll to position [2434, 0]
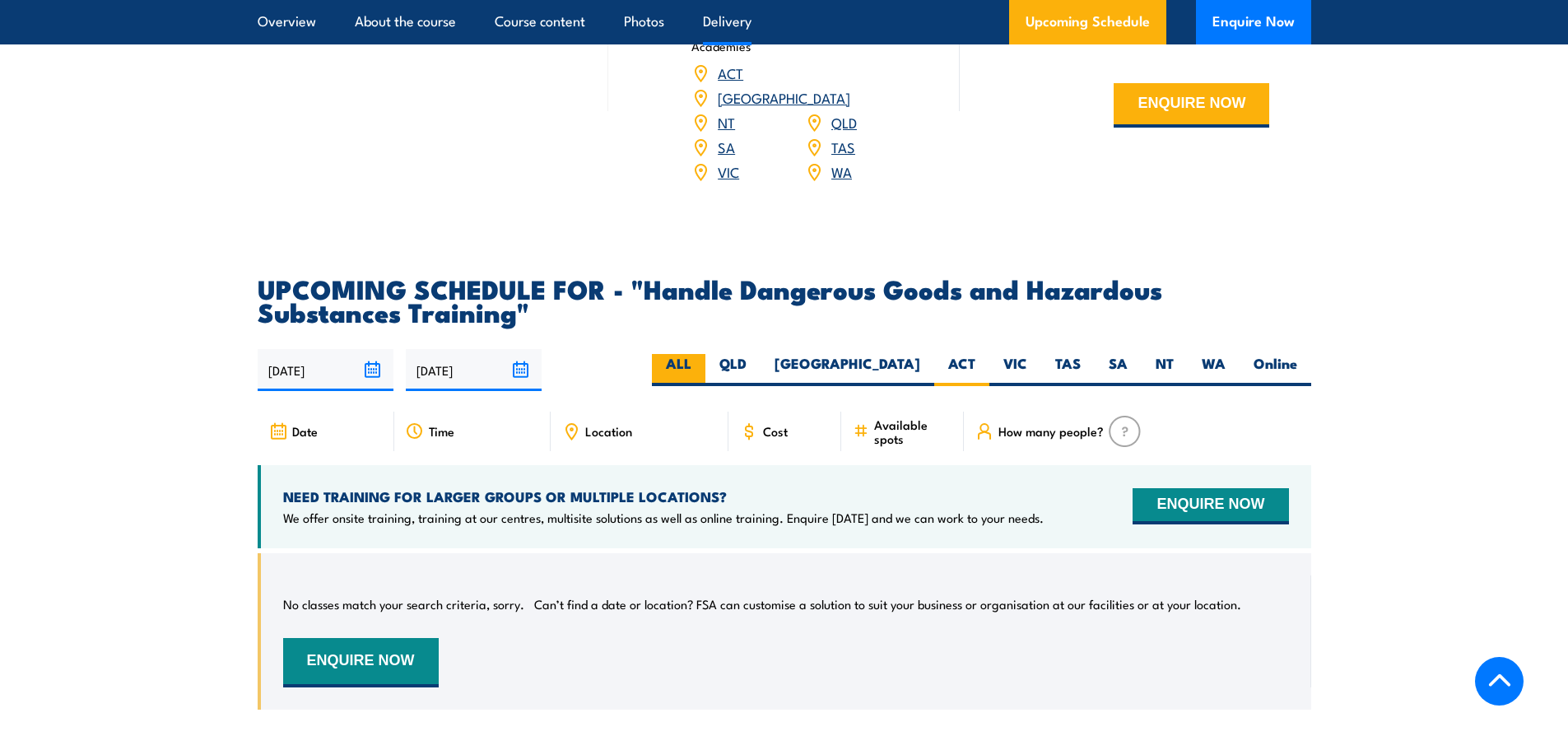
click at [705, 386] on label "ALL" at bounding box center [679, 370] width 53 height 32
click at [702, 365] on input "ALL" at bounding box center [696, 359] width 11 height 11
radio input "true"
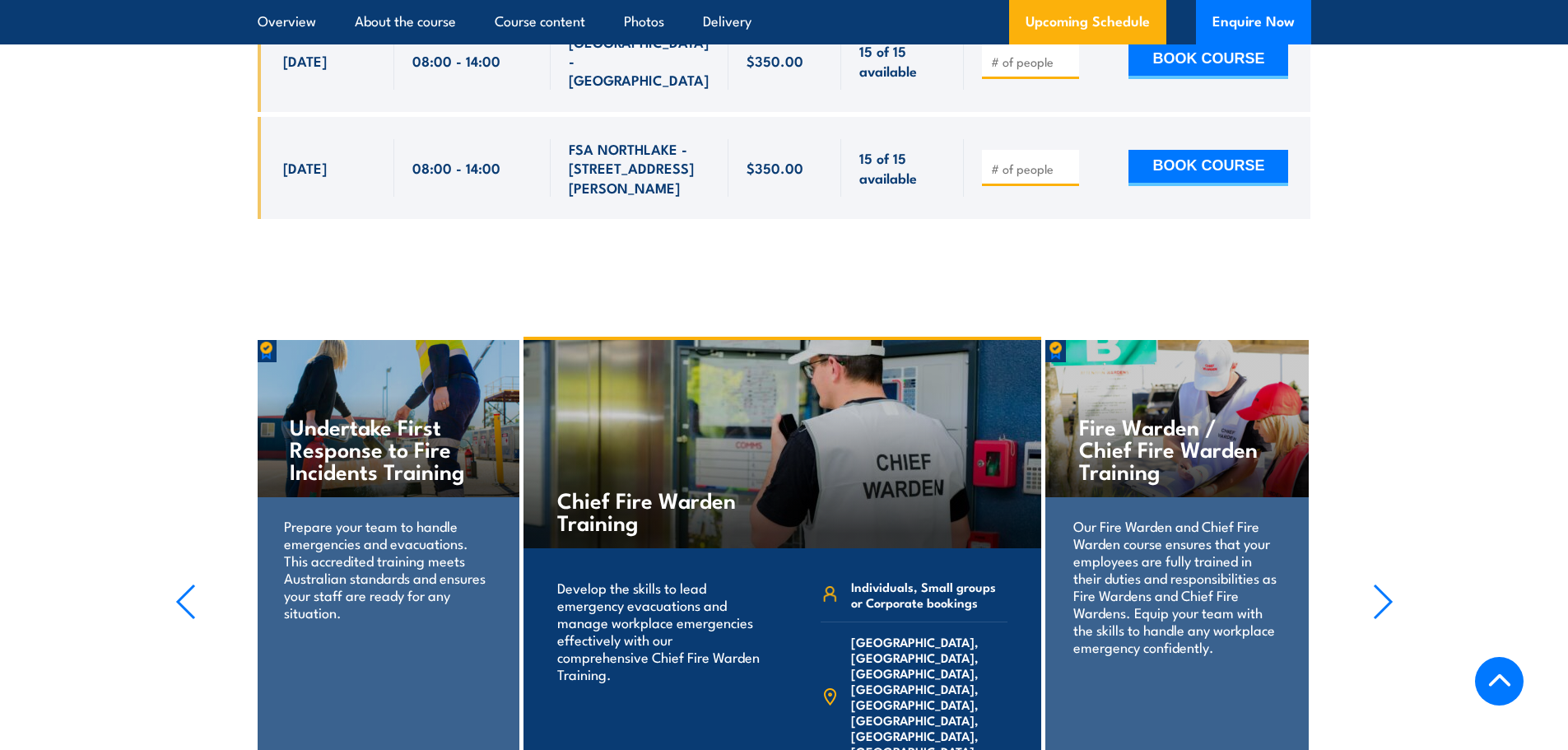
scroll to position [3167, 0]
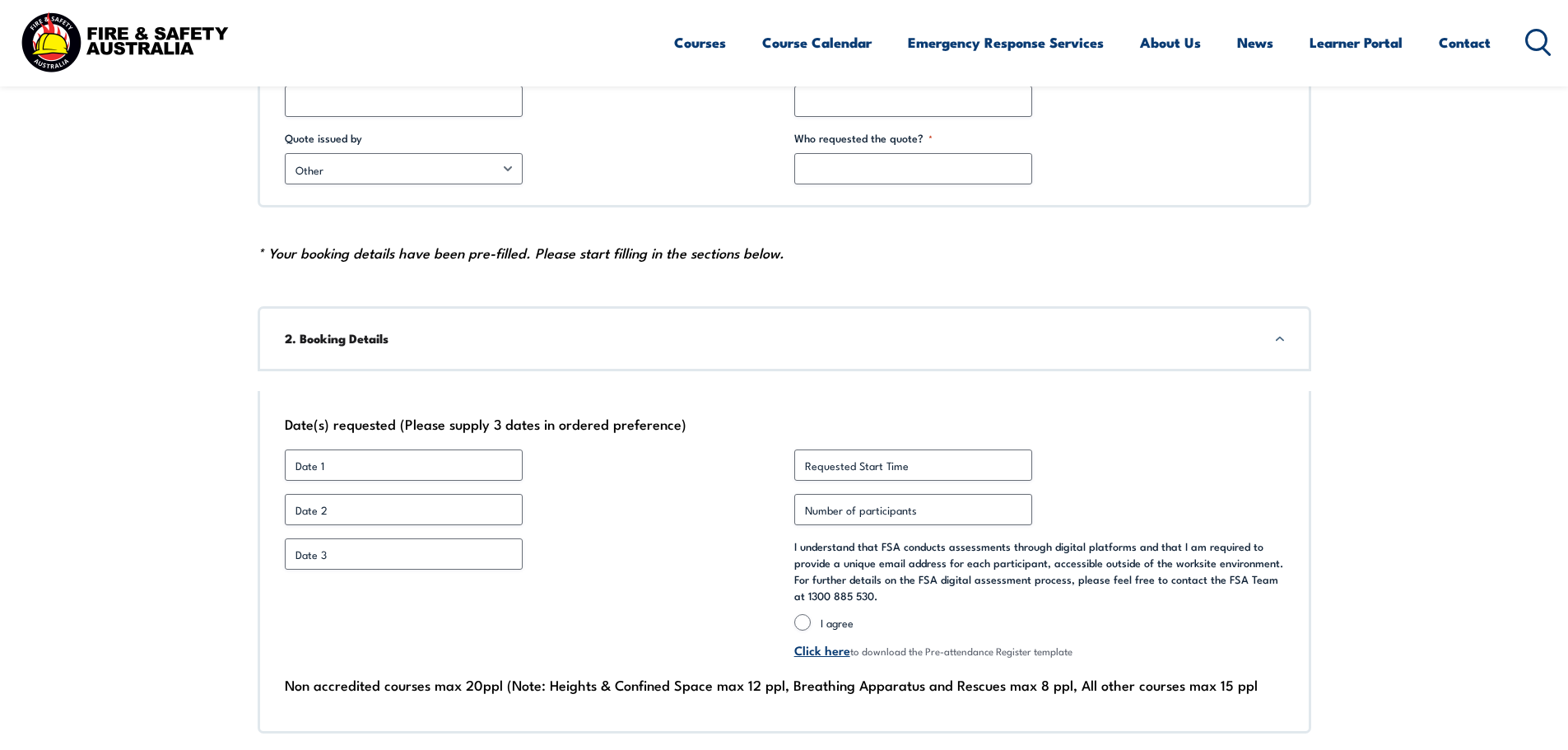
scroll to position [741, 0]
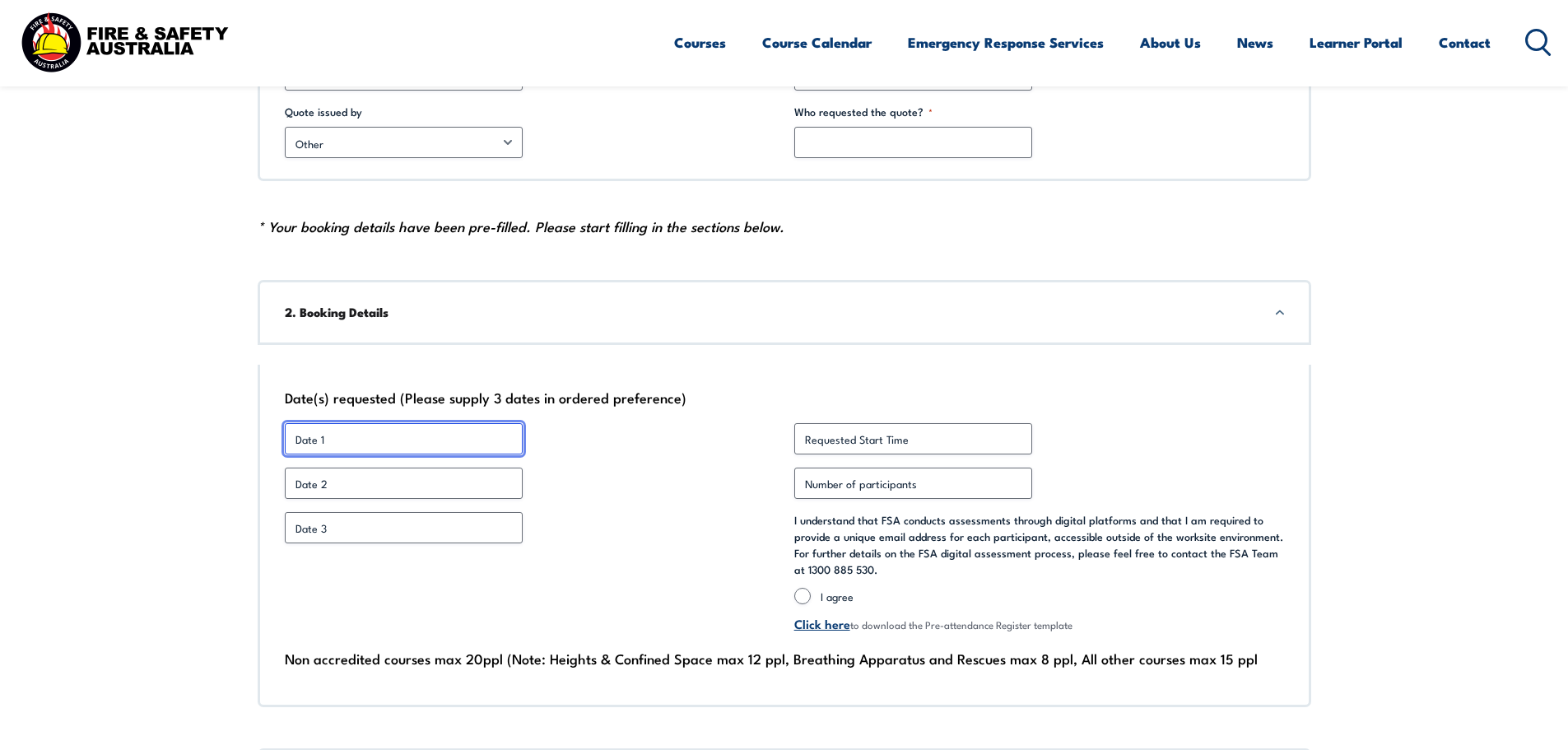
click at [355, 442] on input "Date 1 *" at bounding box center [404, 439] width 238 height 32
type input "[DATE]"
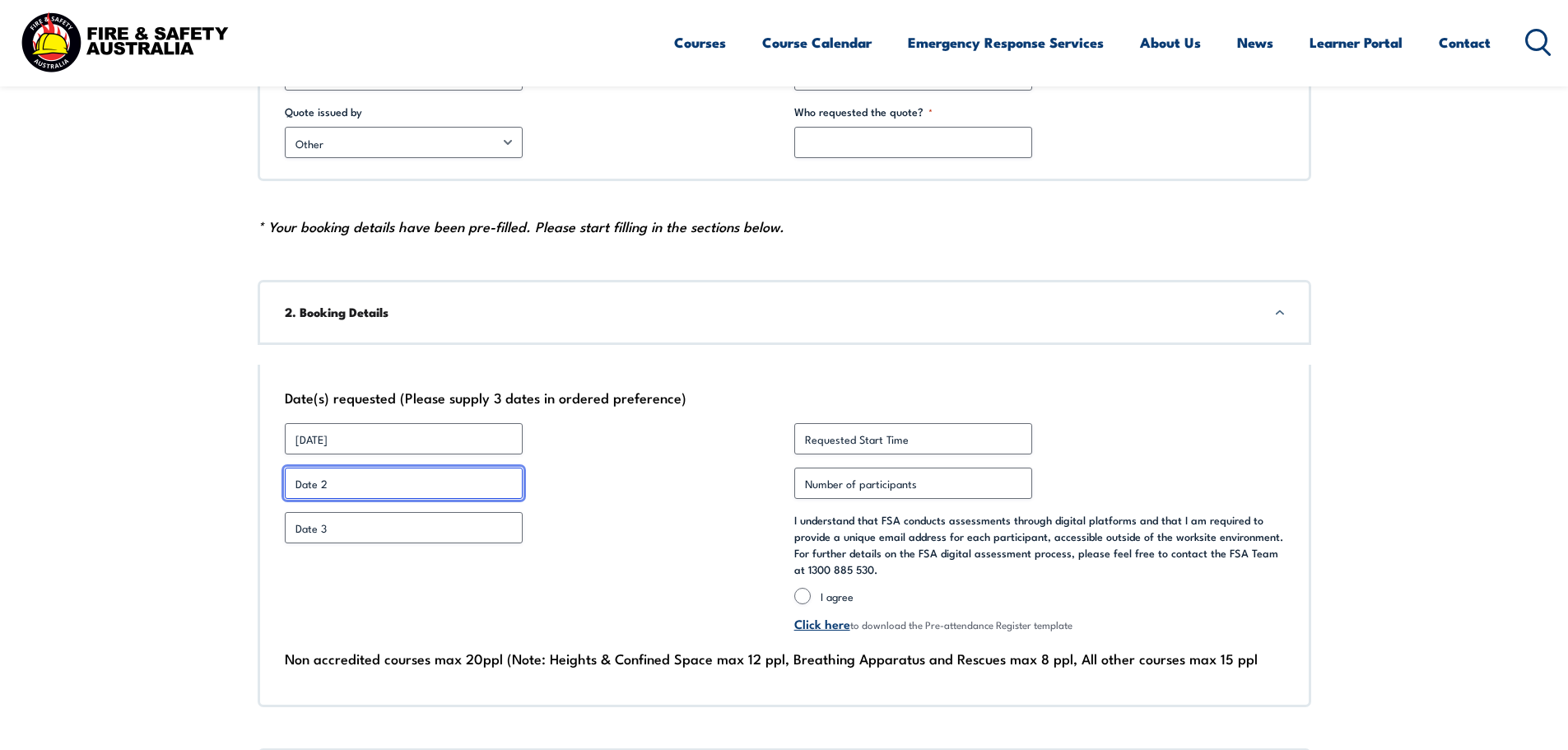
click at [345, 481] on input "Date 2 *" at bounding box center [404, 483] width 238 height 32
type input "[DATE]"
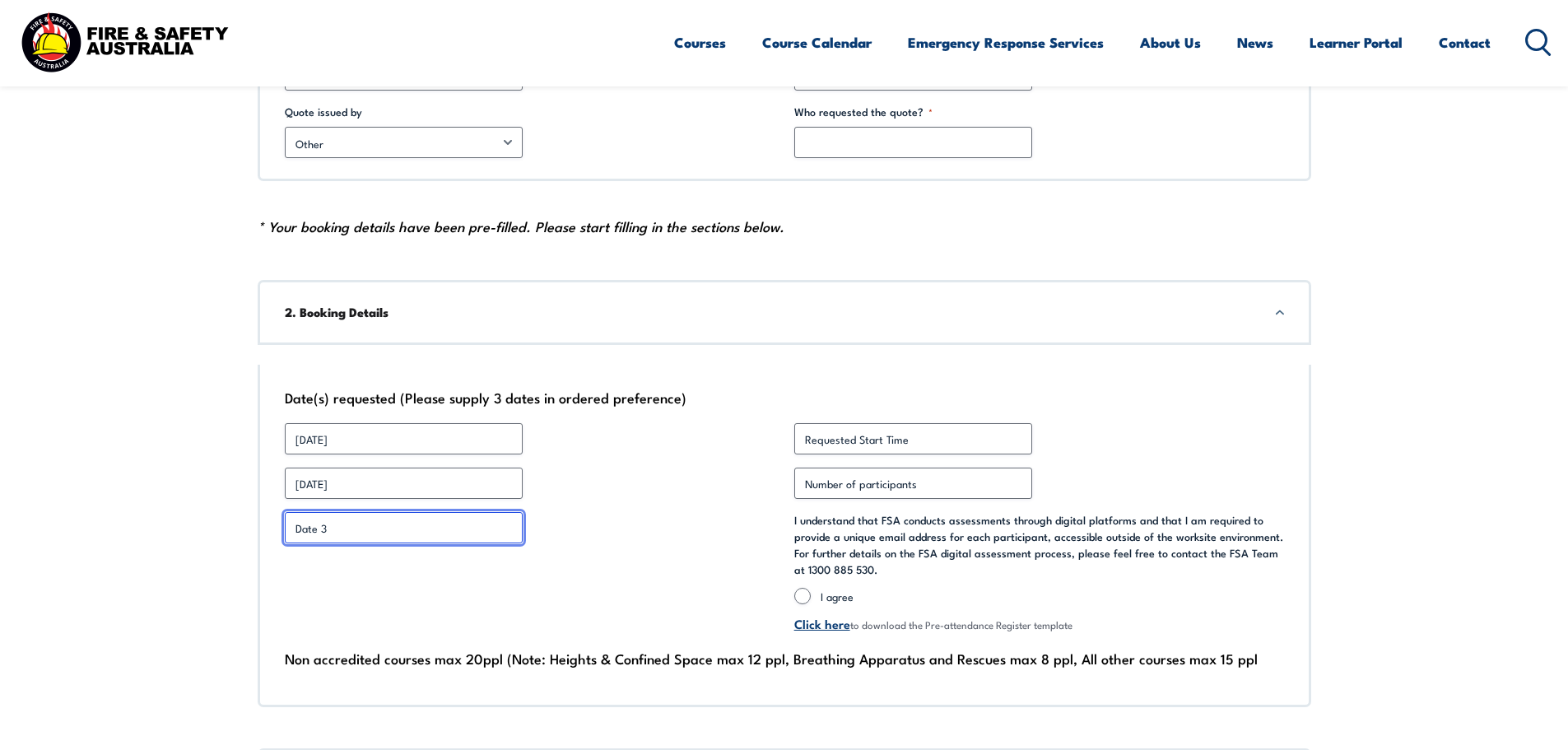
click at [318, 532] on input "Date 3 *" at bounding box center [404, 527] width 238 height 32
type input "[DATE]"
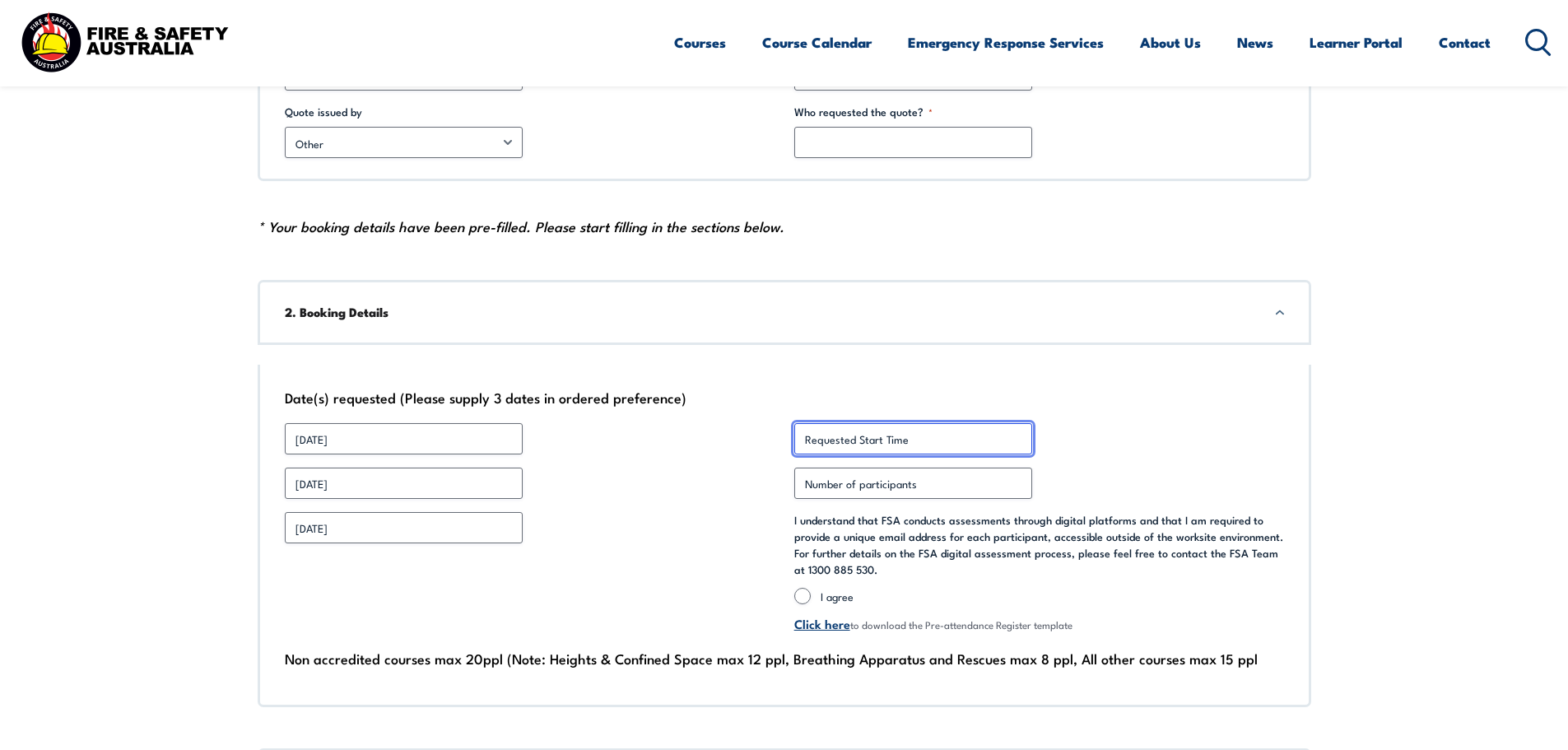
click at [863, 438] on input "Requested Start Time *" at bounding box center [913, 439] width 238 height 32
click at [1172, 423] on div at bounding box center [1039, 439] width 490 height 32
click at [806, 440] on input "Requested Start Time *" at bounding box center [913, 439] width 238 height 32
click at [820, 437] on input "Requested Start Time *" at bounding box center [913, 439] width 238 height 32
click at [821, 436] on input "Requested Start Time *" at bounding box center [913, 439] width 238 height 32
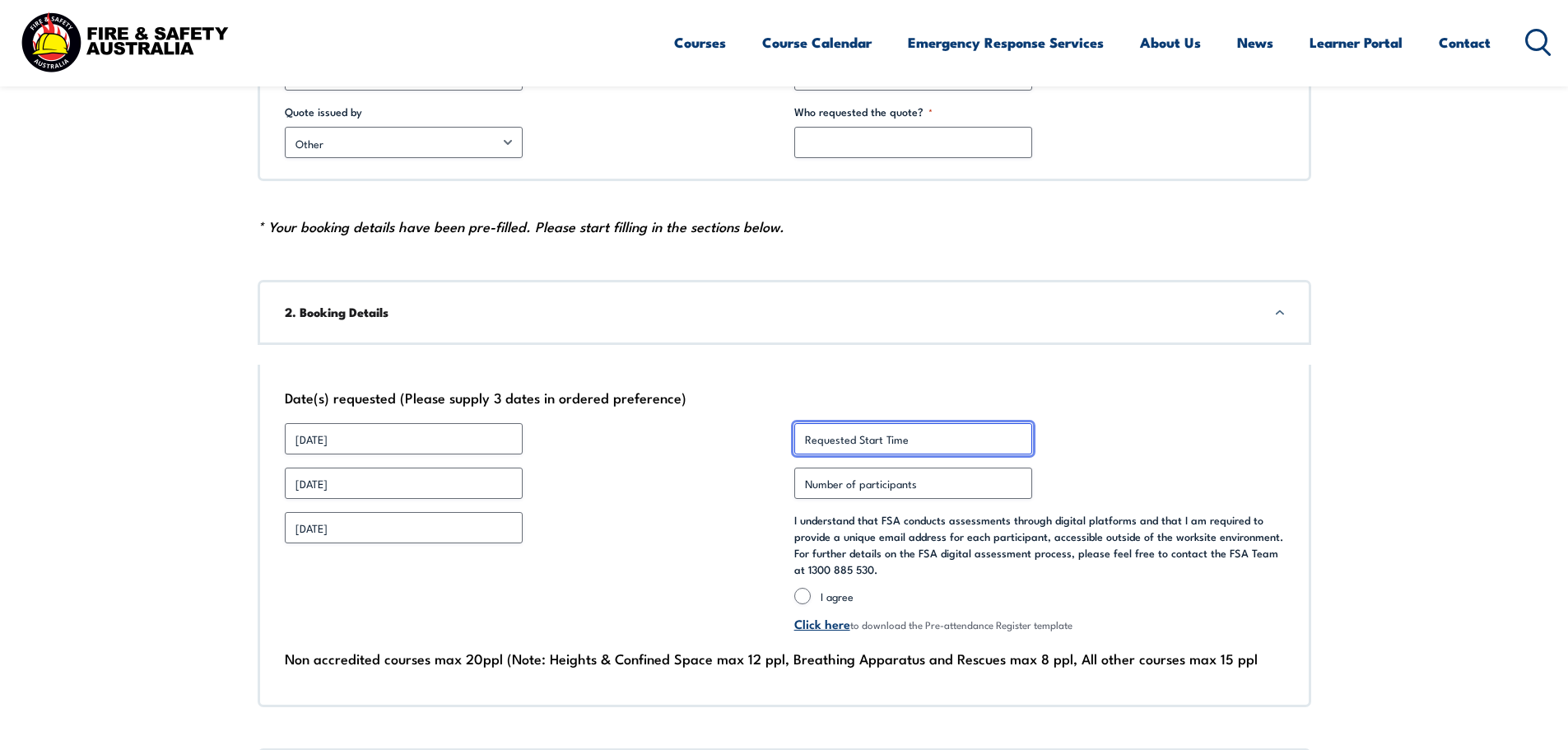
click at [811, 439] on input "Requested Start Time *" at bounding box center [913, 439] width 238 height 32
